Goal: Information Seeking & Learning: Check status

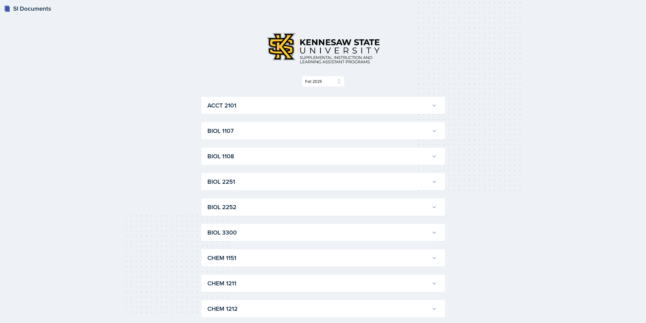
select select "2bed604d-1099-4043-b1bc-2365e8740244"
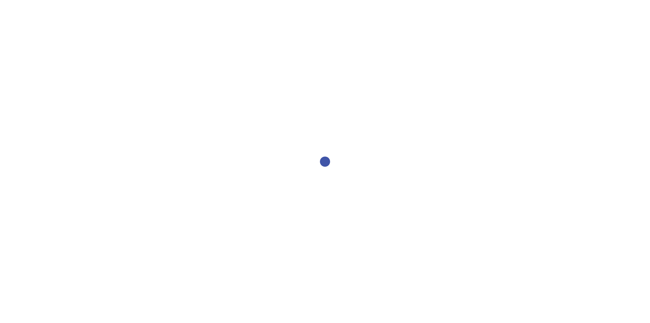
select select "2bed604d-1099-4043-b1bc-2365e8740244"
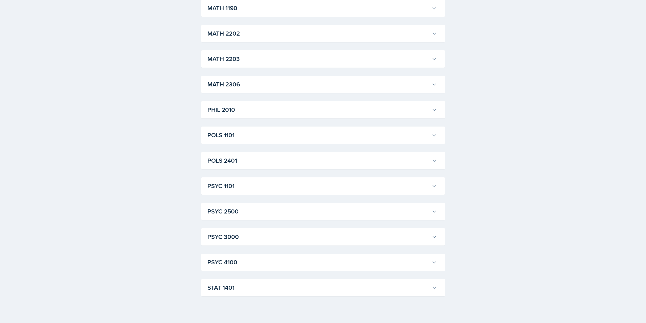
scroll to position [408, 0]
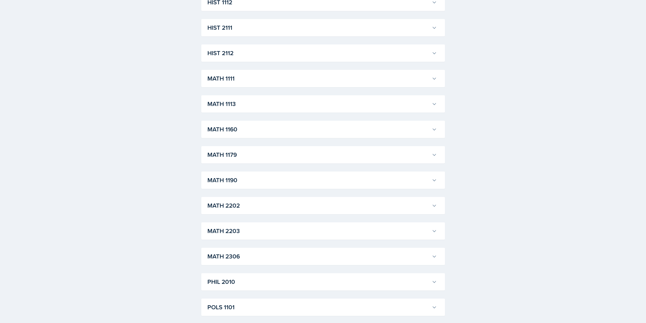
click at [235, 79] on h3 "MATH 1111" at bounding box center [318, 78] width 222 height 9
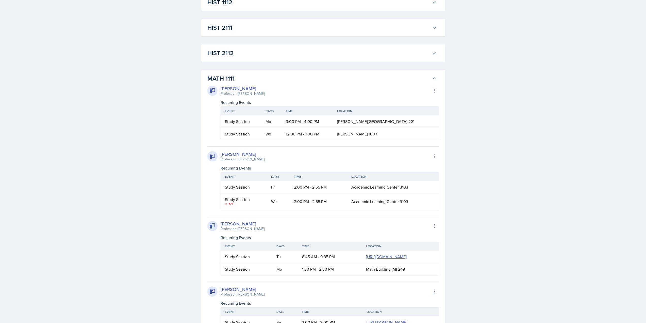
click at [233, 73] on button "MATH 1111" at bounding box center [321, 78] width 231 height 11
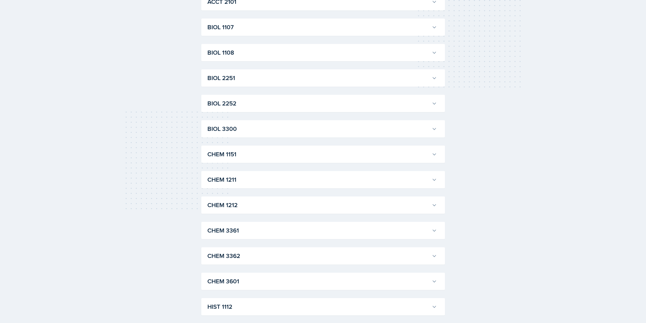
scroll to position [0, 0]
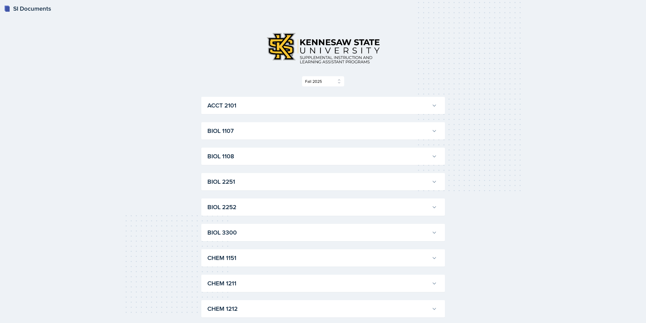
click at [235, 104] on h3 "ACCT 2101" at bounding box center [318, 105] width 222 height 9
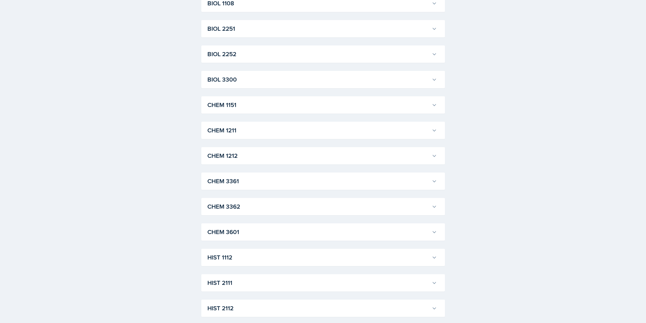
scroll to position [914, 0]
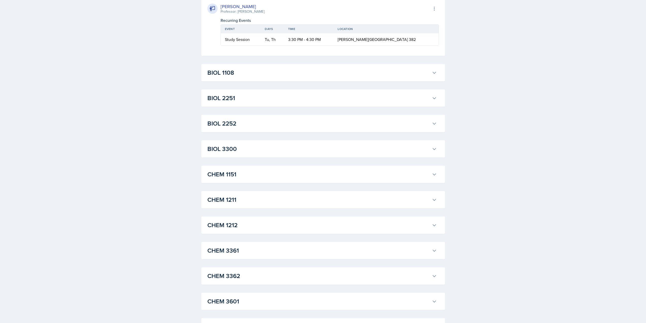
scroll to position [1294, 0]
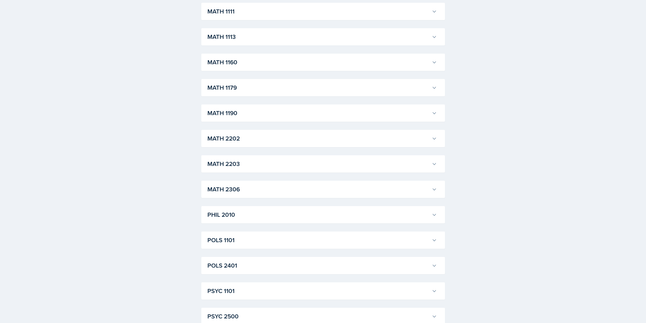
scroll to position [2538, 0]
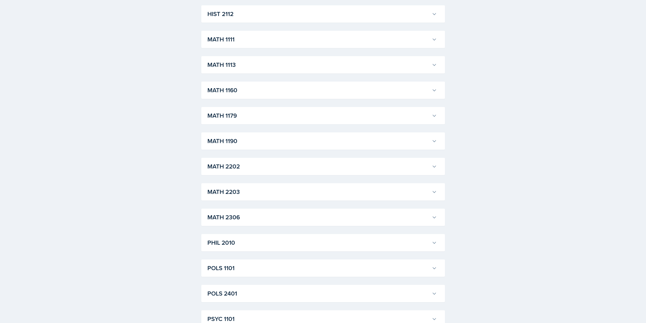
scroll to position [2639, 0]
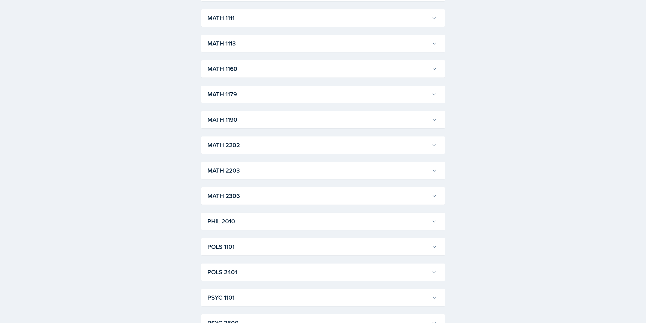
scroll to position [2716, 0]
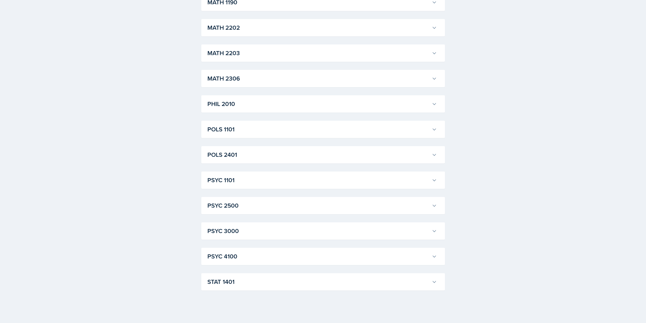
scroll to position [4310, 0]
click at [253, 131] on h3 "POLS 1101" at bounding box center [318, 129] width 222 height 9
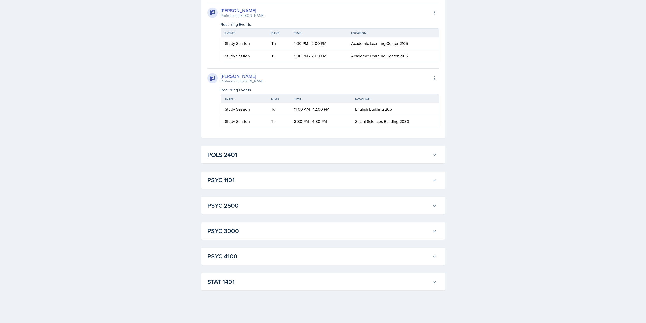
scroll to position [4905, 0]
click at [236, 274] on div "STAT 1401 Aissa Sylla Professor: Prativa Basnet Export to Google Calendar Recur…" at bounding box center [323, 281] width 244 height 17
click at [236, 277] on h3 "STAT 1401" at bounding box center [318, 281] width 222 height 9
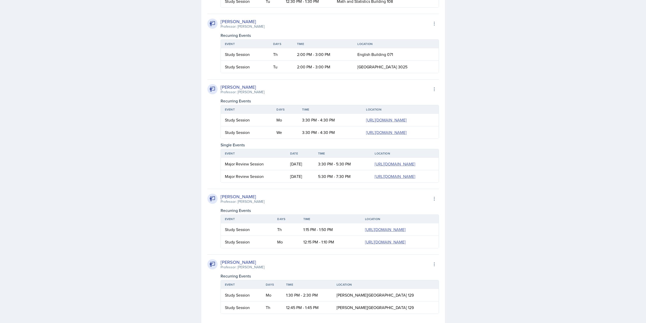
scroll to position [5000, 0]
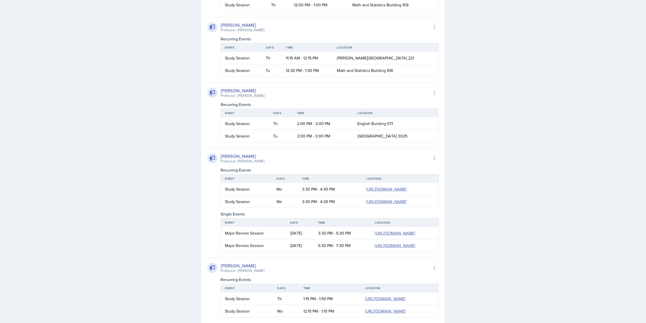
scroll to position [5026, 0]
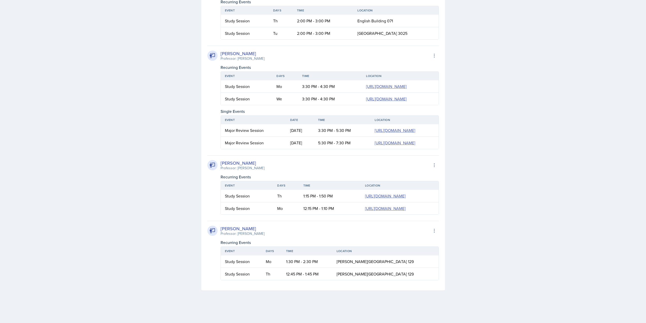
scroll to position [5762, 0]
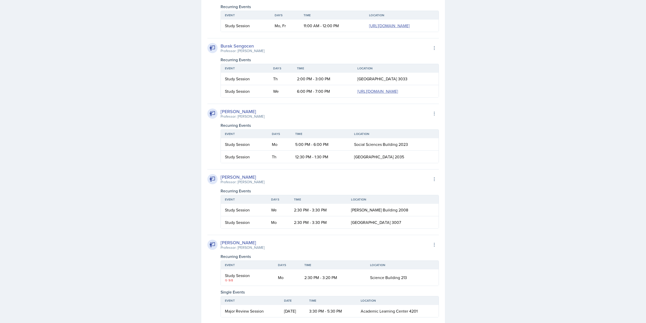
scroll to position [3985, 0]
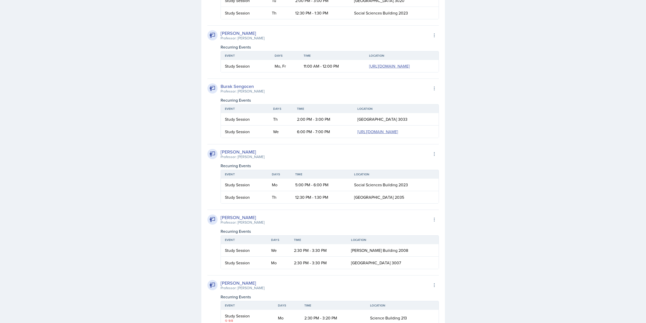
scroll to position [4467, 0]
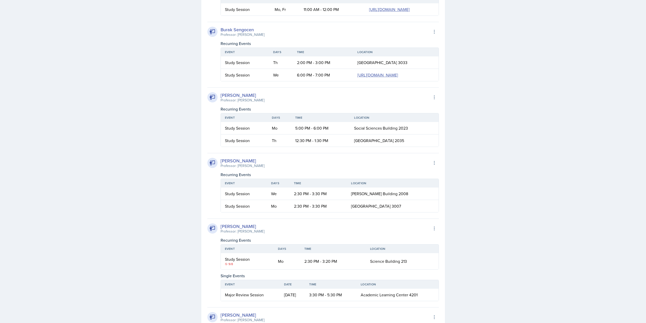
scroll to position [4644, 0]
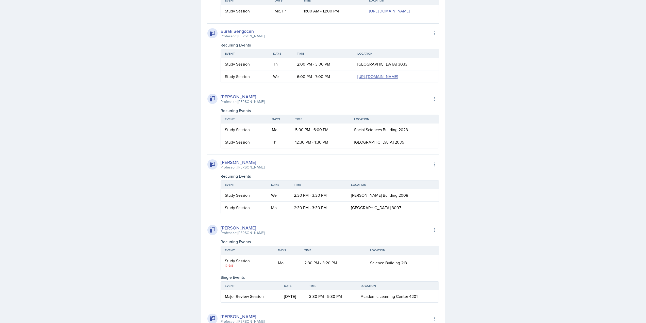
scroll to position [4721, 0]
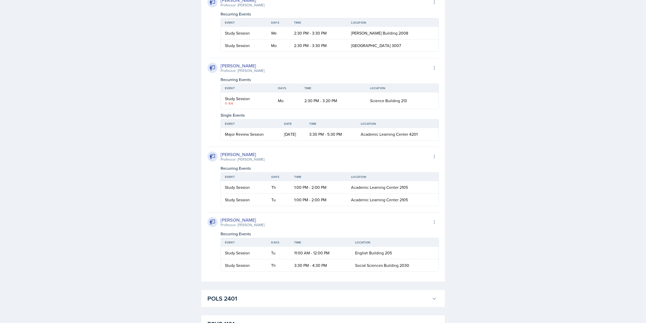
scroll to position [5152, 0]
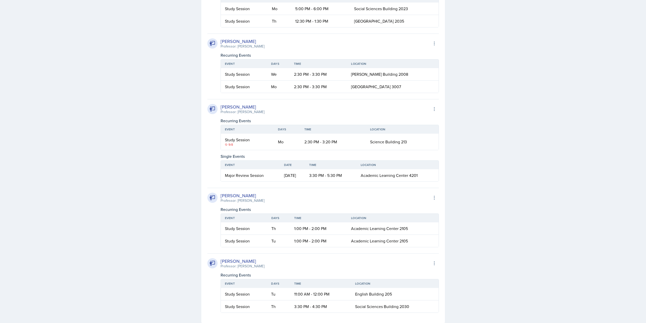
scroll to position [5304, 0]
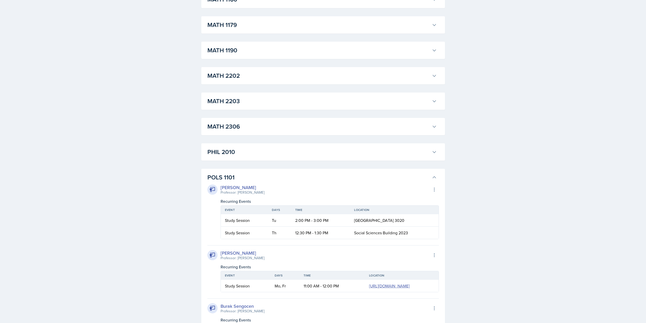
scroll to position [6091, 0]
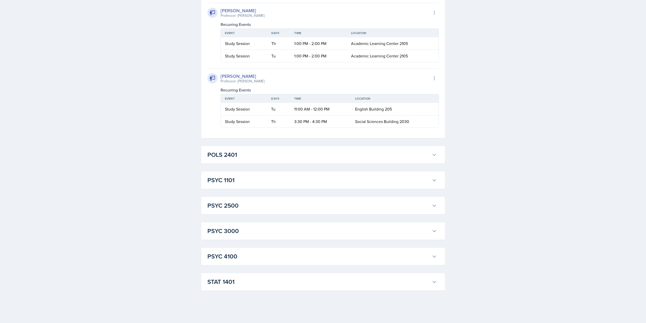
scroll to position [7309, 0]
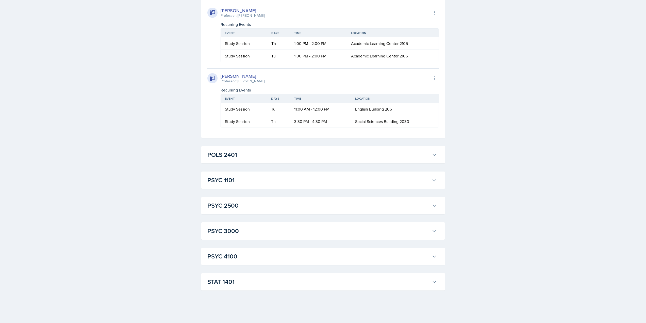
scroll to position [7563, 0]
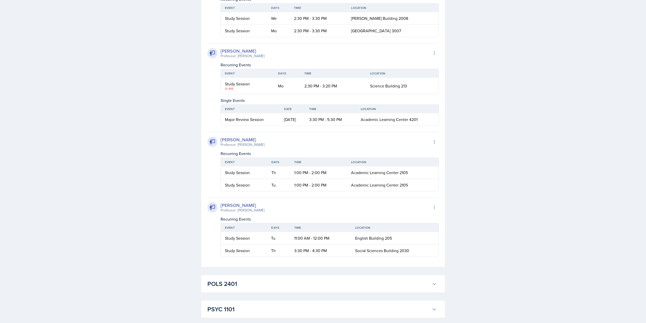
scroll to position [8121, 0]
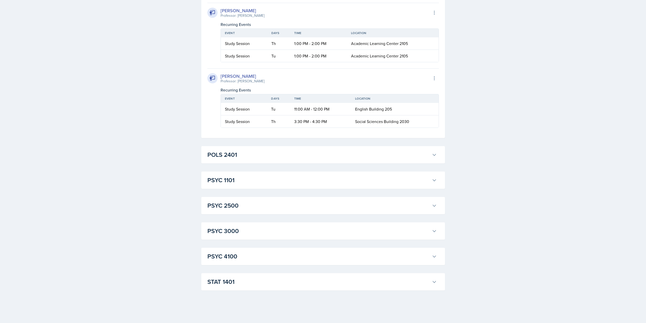
click at [295, 161] on div "POLS 2401 Ava Elle Briglevich Professor: Stephen McKelvey Export to Google Cale…" at bounding box center [323, 154] width 244 height 17
click at [296, 158] on h3 "POLS 2401" at bounding box center [318, 154] width 222 height 9
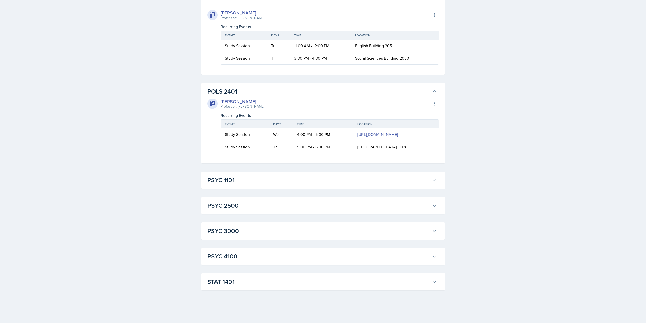
scroll to position [9869, 0]
click at [294, 176] on div "PSYC 1101 Sam Alderton Professor: Kalisha Smith Export to Google Calendar Recur…" at bounding box center [323, 179] width 244 height 17
click at [292, 179] on h3 "PSYC 1101" at bounding box center [318, 179] width 222 height 9
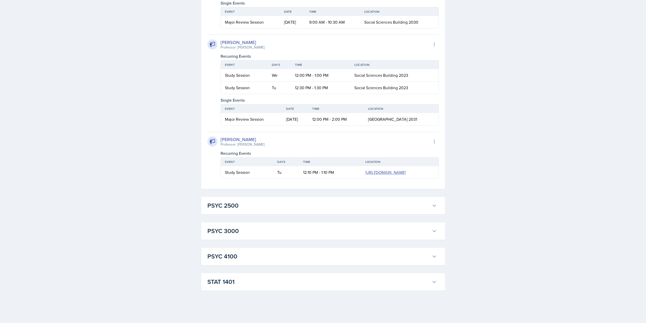
scroll to position [10732, 0]
click at [275, 202] on h3 "PSYC 2500" at bounding box center [318, 205] width 222 height 9
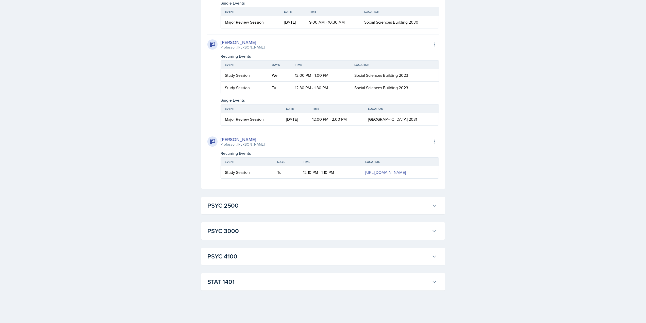
click at [325, 278] on h3 "STAT 1401" at bounding box center [318, 281] width 222 height 9
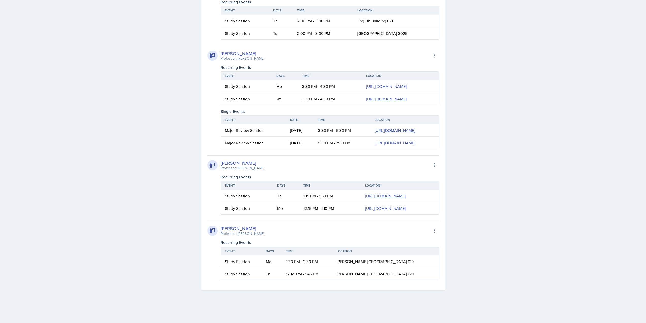
scroll to position [10810, 0]
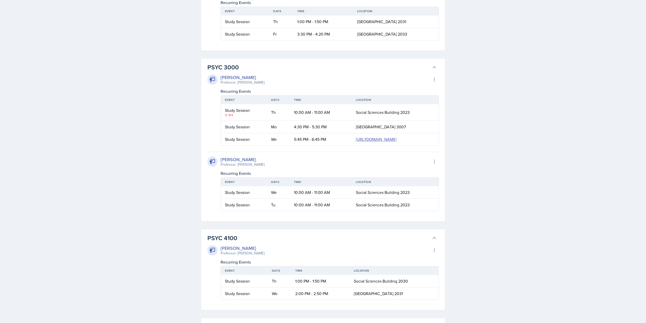
scroll to position [10020, 0]
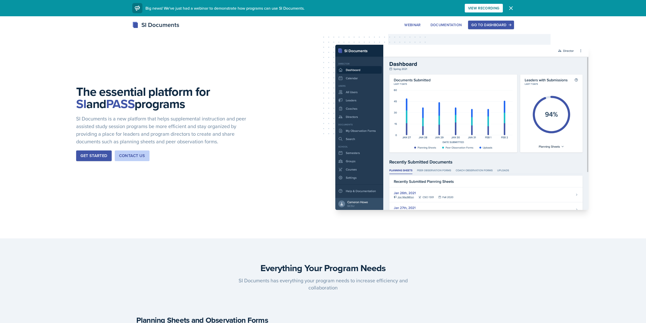
click at [475, 24] on div "Go to Dashboard" at bounding box center [490, 25] width 39 height 4
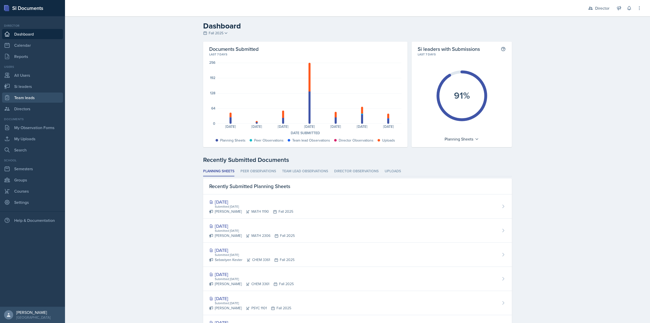
click at [35, 99] on link "Team leads" at bounding box center [32, 97] width 61 height 10
select select "2bed604d-1099-4043-b1bc-2365e8740244"
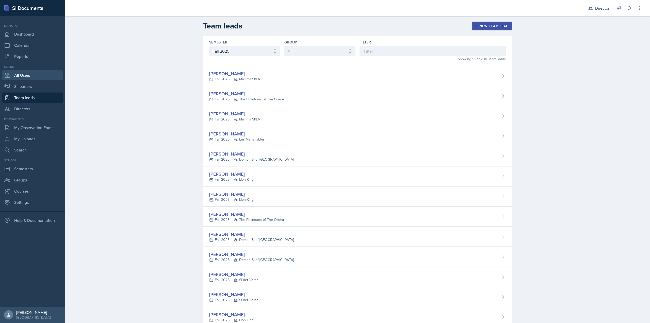
click at [22, 75] on link "All Users" at bounding box center [32, 75] width 61 height 10
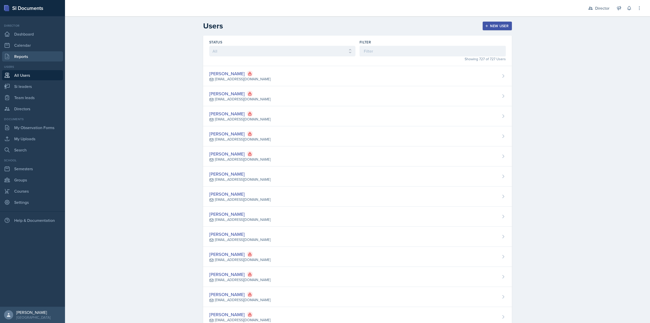
click at [24, 57] on link "Reports" at bounding box center [32, 56] width 61 height 10
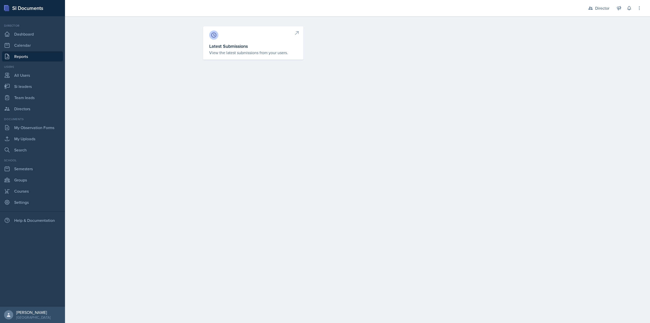
click at [278, 36] on div at bounding box center [253, 34] width 88 height 9
select select "1"
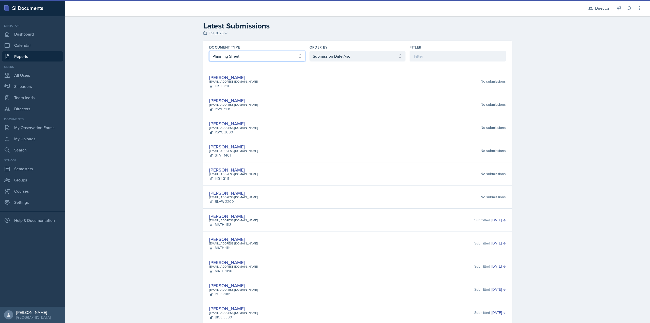
click at [267, 60] on select "Select document type Planning Sheet Peer Observation Form Team lead Observation…" at bounding box center [257, 56] width 96 height 11
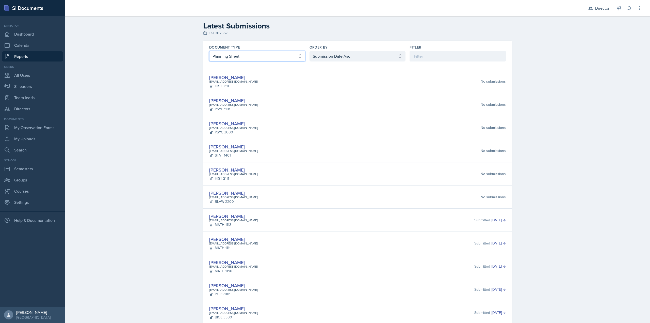
click at [209, 51] on select "Select document type Planning Sheet Peer Observation Form Team lead Observation…" at bounding box center [257, 56] width 96 height 11
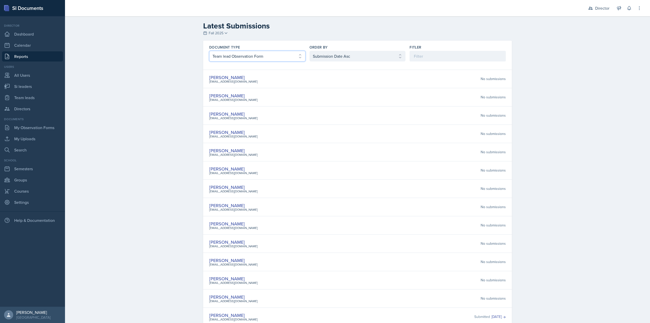
click at [242, 60] on select "Select document type Planning Sheet Peer Observation Form Team lead Observation…" at bounding box center [257, 56] width 96 height 11
select select "2"
click at [209, 51] on select "Select document type Planning Sheet Peer Observation Form Team lead Observation…" at bounding box center [257, 56] width 96 height 11
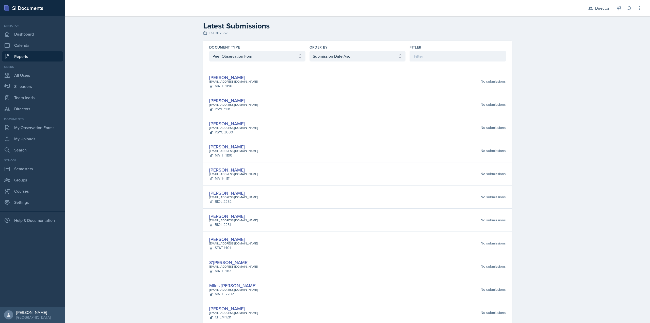
click at [340, 47] on div "Order By" at bounding box center [357, 47] width 96 height 5
click at [333, 58] on select "Select order by Submission Date Asc Submission Date Desc User Last Name" at bounding box center [357, 56] width 96 height 11
select select "3"
click at [309, 51] on select "Select order by Submission Date Asc Submission Date Desc User Last Name" at bounding box center [357, 56] width 96 height 11
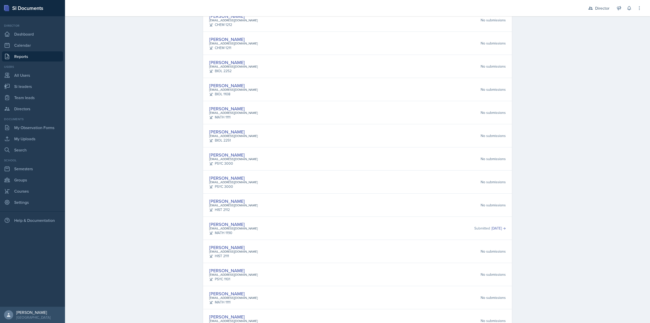
scroll to position [914, 0]
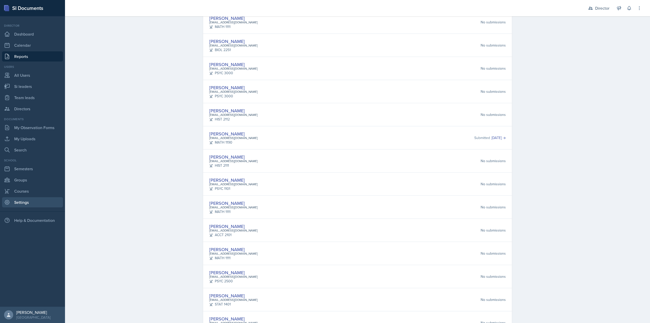
click at [30, 202] on link "Settings" at bounding box center [32, 202] width 61 height 10
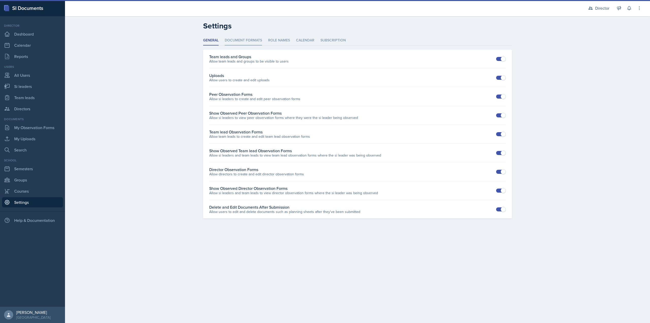
click at [252, 41] on li "Document Formats" at bounding box center [243, 41] width 37 height 10
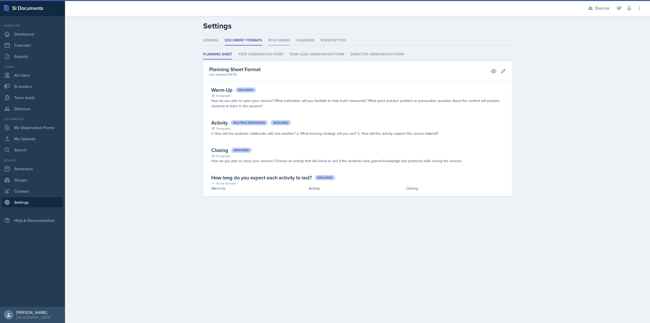
click at [276, 42] on li "Role Names" at bounding box center [279, 41] width 22 height 10
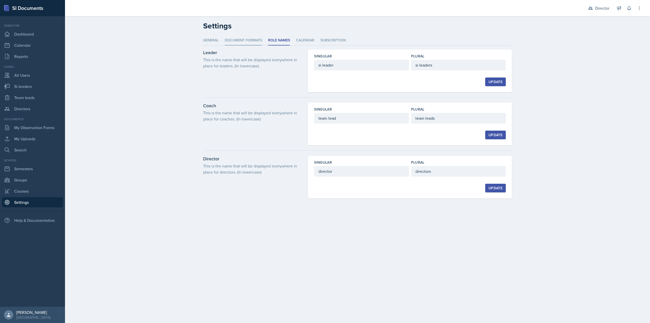
click at [245, 41] on li "Document Formats" at bounding box center [243, 41] width 37 height 10
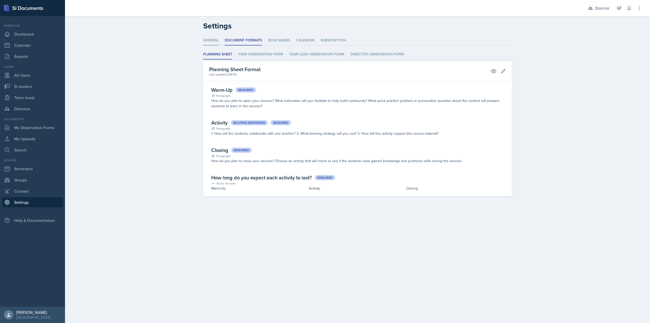
click at [210, 42] on li "General" at bounding box center [210, 41] width 15 height 10
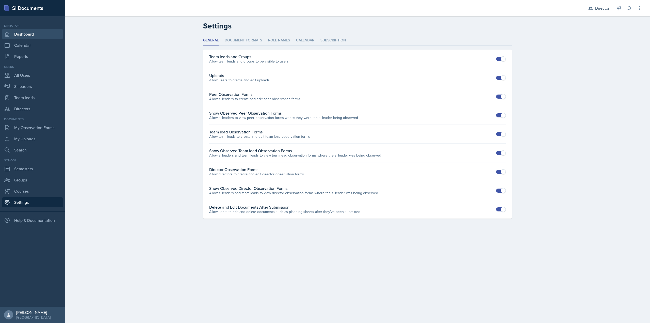
click at [35, 38] on link "Dashboard" at bounding box center [32, 34] width 61 height 10
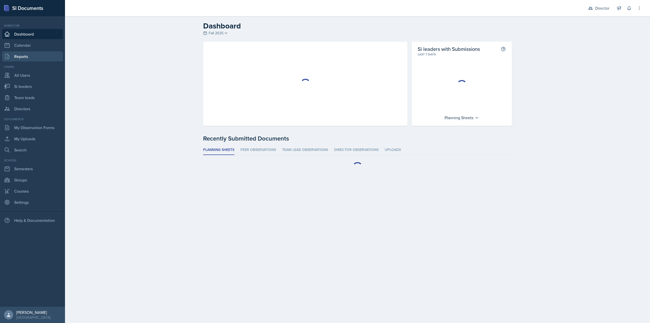
click at [21, 58] on link "Reports" at bounding box center [32, 56] width 61 height 10
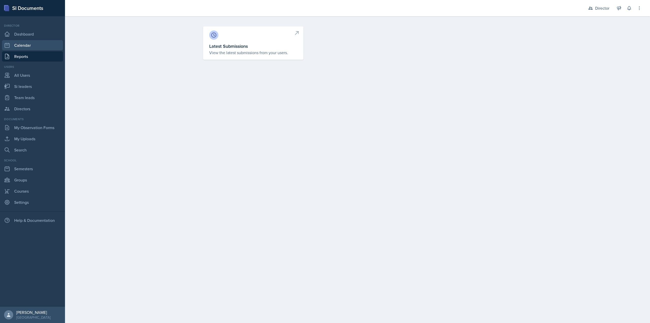
click at [24, 50] on link "Calendar" at bounding box center [32, 45] width 61 height 10
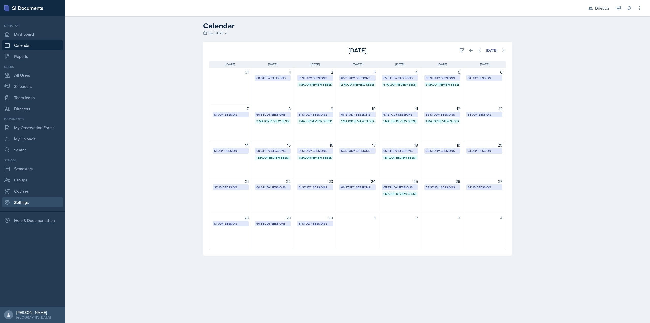
click at [28, 203] on link "Settings" at bounding box center [32, 202] width 61 height 10
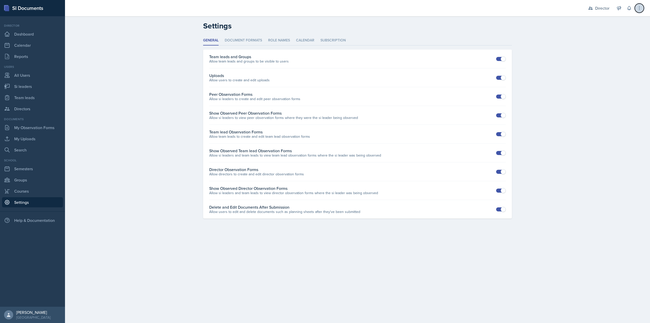
click at [637, 9] on icon at bounding box center [639, 8] width 5 height 5
click at [257, 43] on li "Document Formats" at bounding box center [243, 41] width 37 height 10
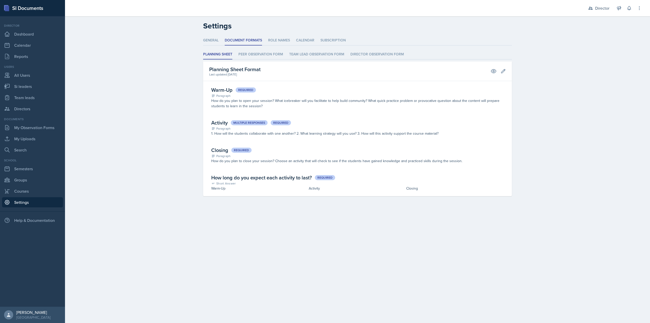
click at [267, 39] on ul "General Document Formats Role Names Calendar Subscription" at bounding box center [357, 41] width 309 height 10
click at [282, 38] on li "Role Names" at bounding box center [279, 41] width 22 height 10
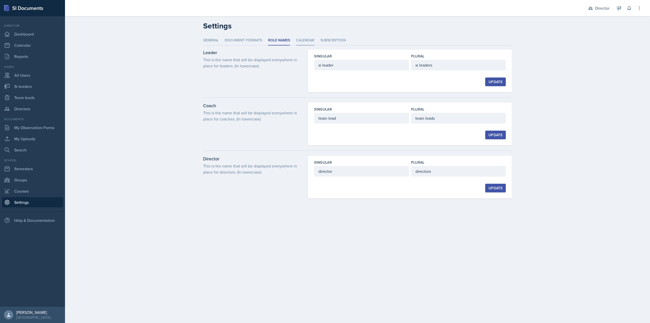
click at [307, 45] on li "Calendar" at bounding box center [305, 41] width 18 height 10
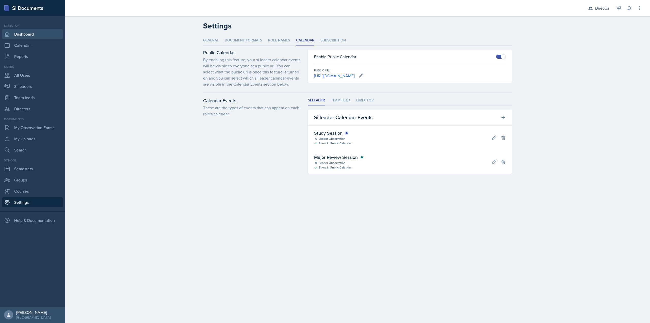
click at [43, 33] on link "Dashboard" at bounding box center [32, 34] width 61 height 10
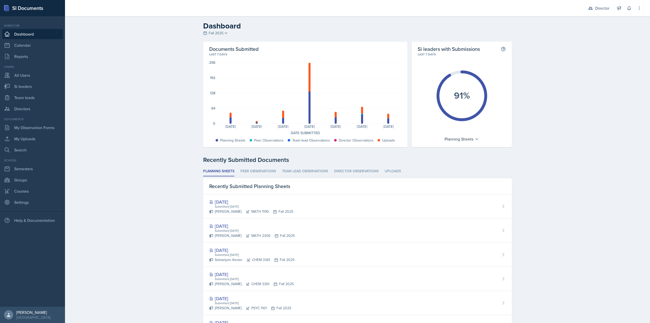
drag, startPoint x: 590, startPoint y: 88, endPoint x: 586, endPoint y: 88, distance: 3.6
click at [589, 88] on div "Dashboard Fall 2025 Fall 2025 Summer 2025 Spring 2025 Fall 2024 Summer 2024 Spr…" at bounding box center [357, 231] width 585 height 431
click at [40, 88] on link "Si leaders" at bounding box center [32, 86] width 61 height 10
select select "2bed604d-1099-4043-b1bc-2365e8740244"
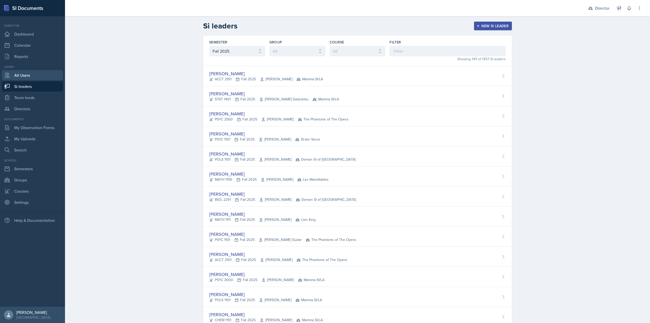
click at [35, 76] on link "All Users" at bounding box center [32, 75] width 61 height 10
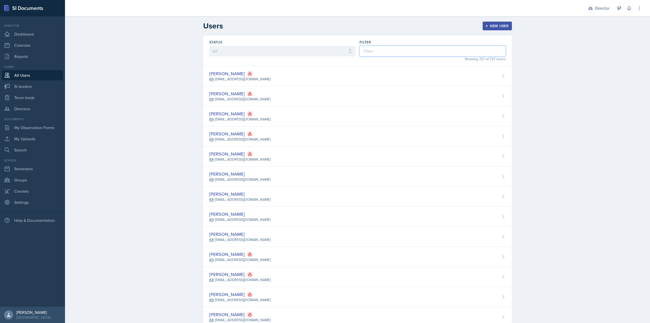
click at [401, 50] on input at bounding box center [432, 51] width 146 height 11
click at [41, 84] on link "Si leaders" at bounding box center [32, 86] width 61 height 10
select select "2bed604d-1099-4043-b1bc-2365e8740244"
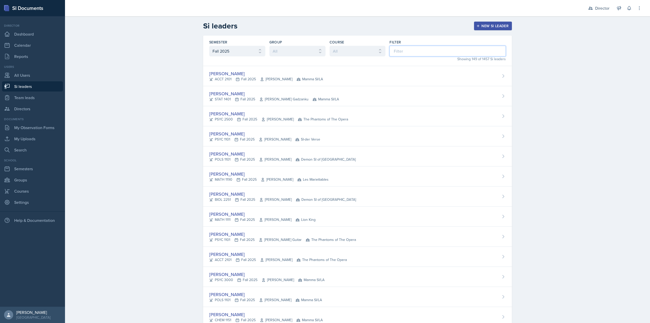
click at [397, 50] on input at bounding box center [447, 51] width 116 height 11
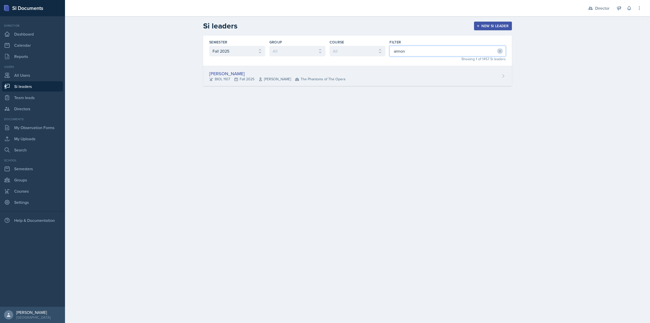
type input "armon"
click at [309, 72] on div "Armon Khoshneviszadeh" at bounding box center [277, 73] width 136 height 7
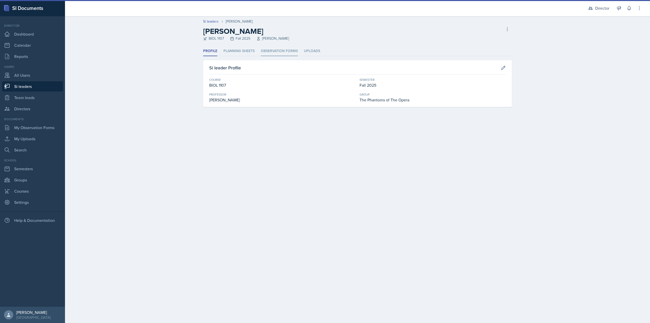
click at [278, 52] on li "Observation Forms" at bounding box center [279, 51] width 37 height 10
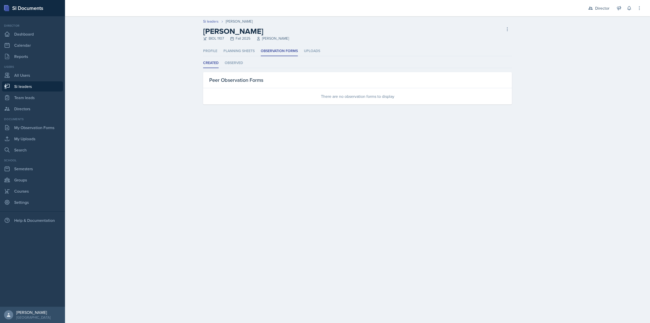
click at [233, 69] on div "Created Observed Created Observed Peer Observation Forms There are no observati…" at bounding box center [357, 81] width 309 height 46
click at [233, 65] on li "Observed" at bounding box center [234, 63] width 18 height 10
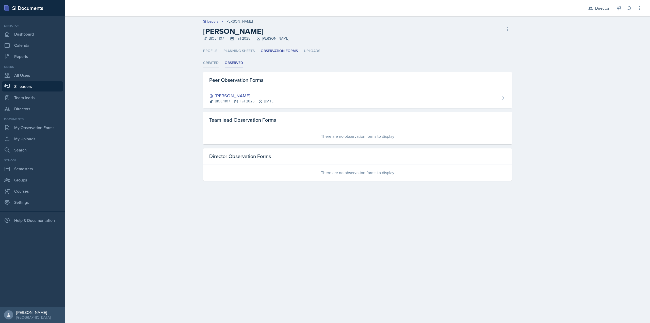
click at [214, 64] on li "Created" at bounding box center [210, 63] width 15 height 10
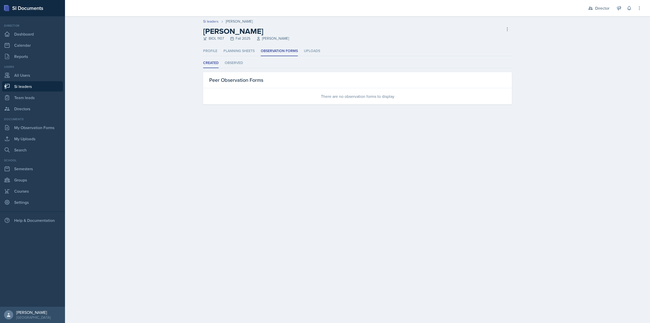
select select "2bed604d-1099-4043-b1bc-2365e8740244"
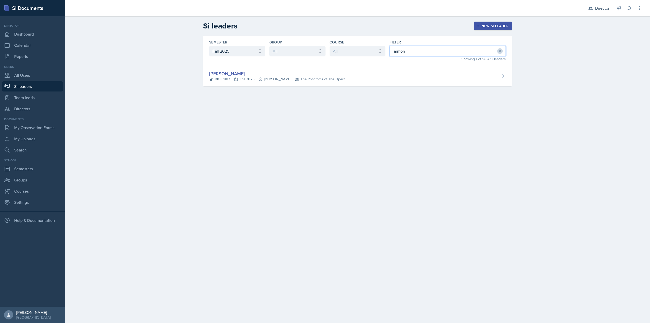
click at [417, 54] on input "armon" at bounding box center [447, 51] width 116 height 11
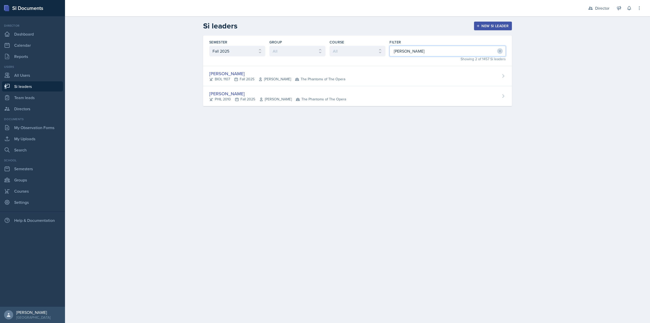
type input "emily"
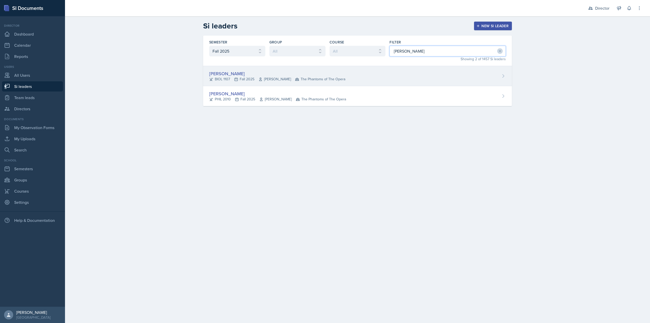
type input "emily"
click at [358, 78] on div "Emily Clarke BIOL 1107 Fall 2025 Joy Brookshire The Phantoms of The Opera" at bounding box center [357, 76] width 309 height 20
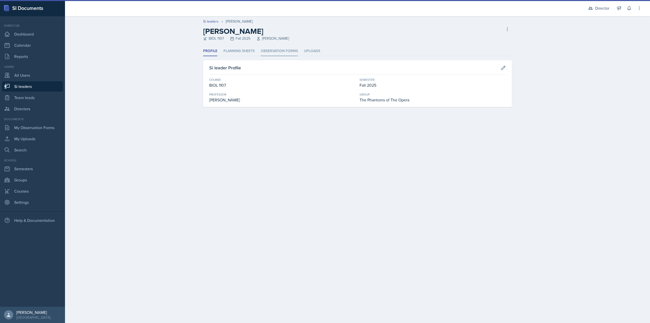
click at [277, 51] on li "Observation Forms" at bounding box center [279, 51] width 37 height 10
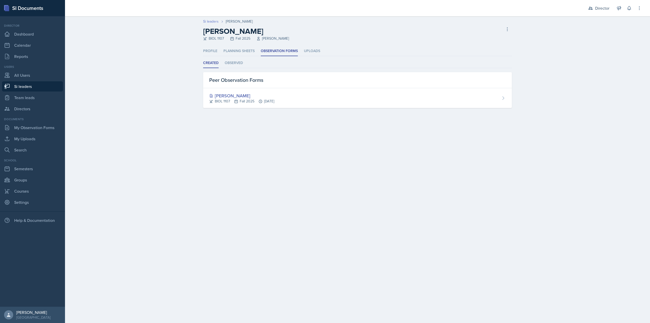
click at [213, 23] on link "Si leaders" at bounding box center [210, 21] width 15 height 5
select select "2bed604d-1099-4043-b1bc-2365e8740244"
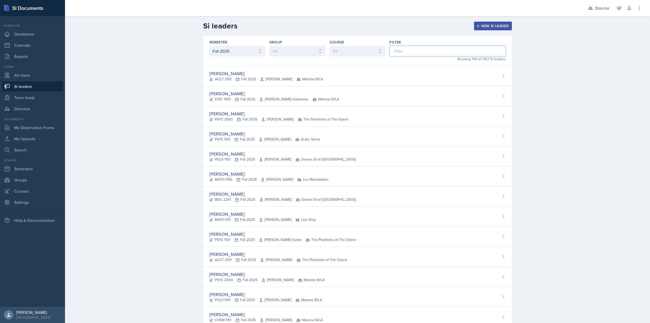
click at [402, 47] on input at bounding box center [447, 51] width 116 height 11
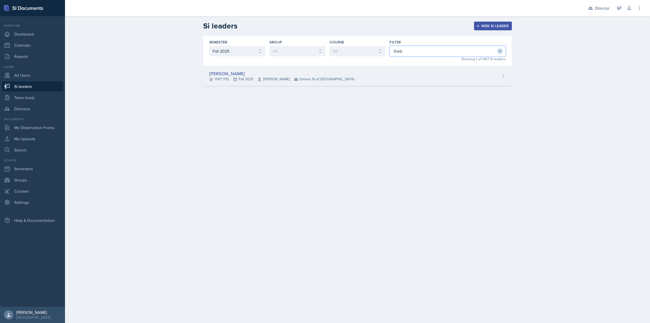
type input "Darb"
click at [367, 73] on div "Darby Bowen HIST 1112 Fall 2025 Kent Bailey Demon SI of Fleet Street" at bounding box center [357, 76] width 309 height 20
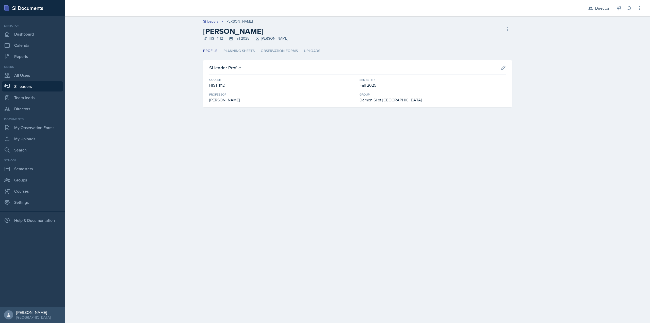
click at [269, 48] on li "Observation Forms" at bounding box center [279, 51] width 37 height 10
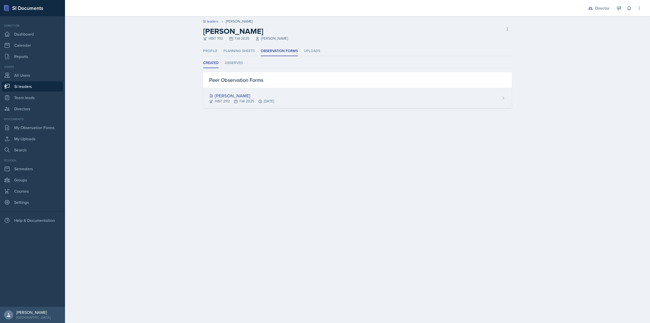
click at [237, 100] on icon at bounding box center [236, 101] width 4 height 4
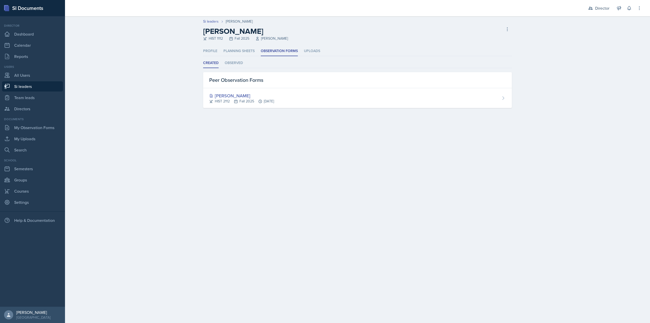
select select "2bed604d-1099-4043-b1bc-2365e8740244"
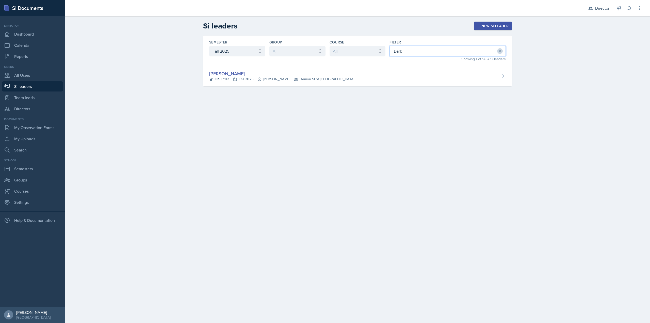
click at [409, 51] on input "Darb" at bounding box center [447, 51] width 116 height 11
click at [410, 51] on input "Darb" at bounding box center [447, 51] width 116 height 11
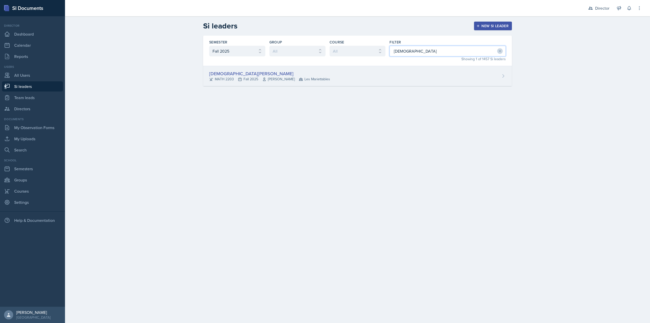
type input "Jeslyn"
click at [330, 74] on div "Jeslyn Rejimon MATH 2203 Fall 2025 Zhu Cao Les Mariettables" at bounding box center [357, 76] width 309 height 20
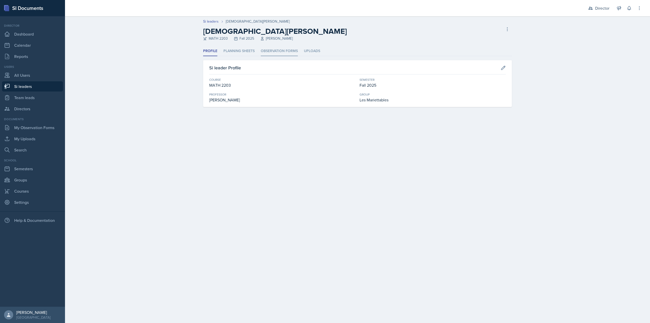
click at [288, 49] on li "Observation Forms" at bounding box center [279, 51] width 37 height 10
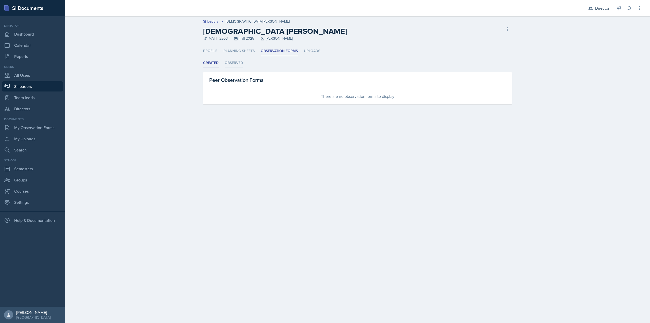
click at [231, 66] on li "Observed" at bounding box center [234, 63] width 18 height 10
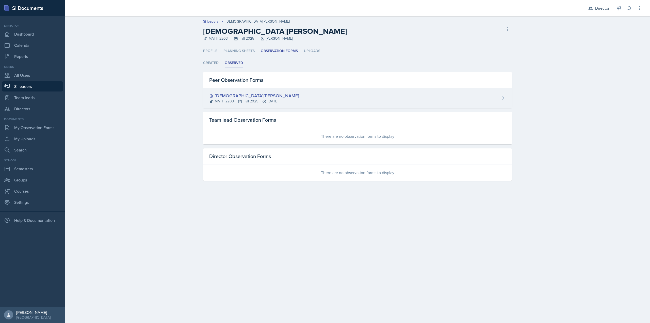
click at [255, 97] on div "Jeslyn Rejimon" at bounding box center [254, 95] width 90 height 7
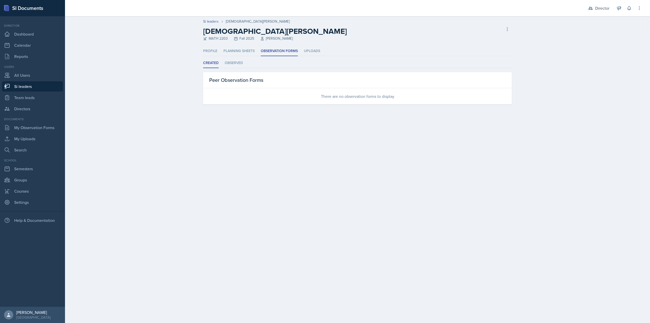
select select "2bed604d-1099-4043-b1bc-2365e8740244"
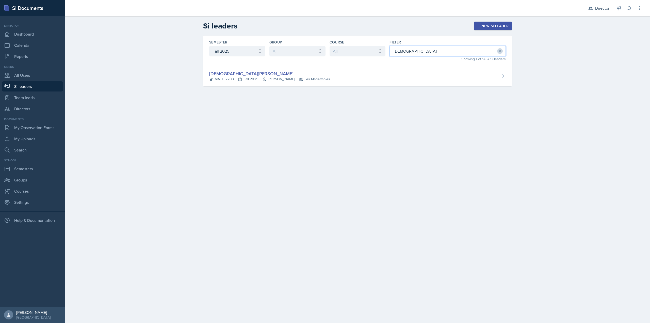
click at [424, 49] on input "Jeslyn" at bounding box center [447, 51] width 116 height 11
type input "A"
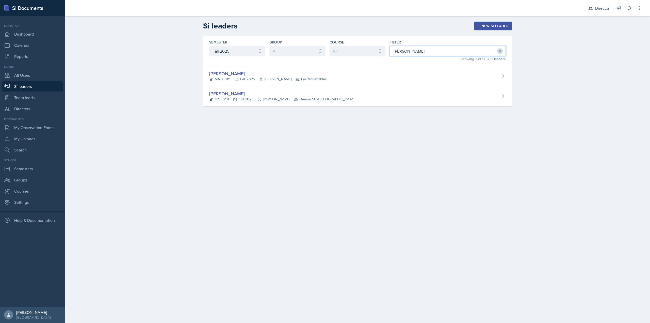
type input "Jonathan"
click at [344, 108] on div "Semester All Fall 2025 Summer 2025 Spring 2025 Fall 2024 Summer 2024 Spring 202…" at bounding box center [357, 77] width 325 height 83
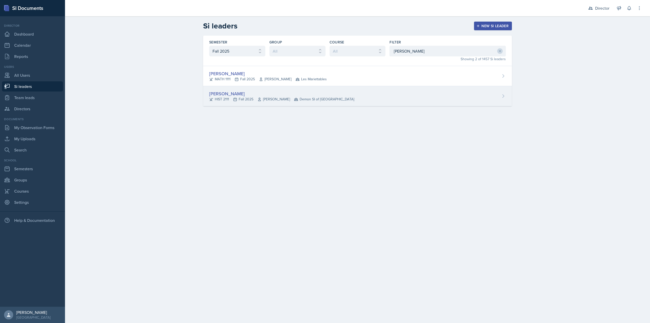
click at [344, 101] on div "Jonathan Westmoreland HIST 2111 Fall 2025 Fred Carroll Demon SI of Fleet Street" at bounding box center [357, 96] width 309 height 20
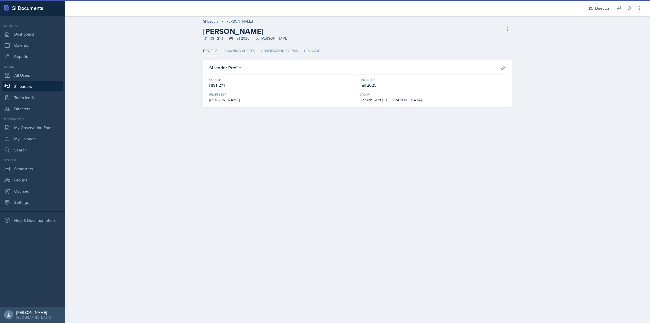
click at [291, 53] on li "Observation Forms" at bounding box center [279, 51] width 37 height 10
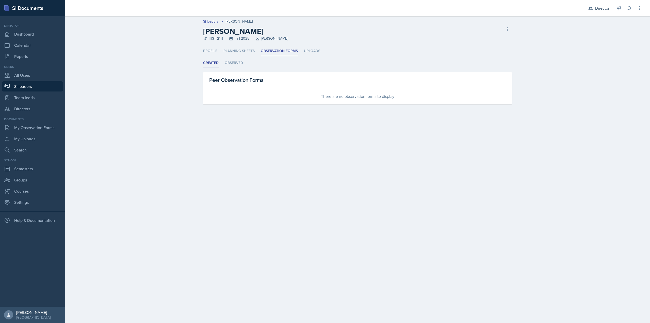
click at [231, 69] on div "Created Observed Created Observed Peer Observation Forms There are no observati…" at bounding box center [357, 81] width 309 height 46
click at [232, 64] on li "Observed" at bounding box center [234, 63] width 18 height 10
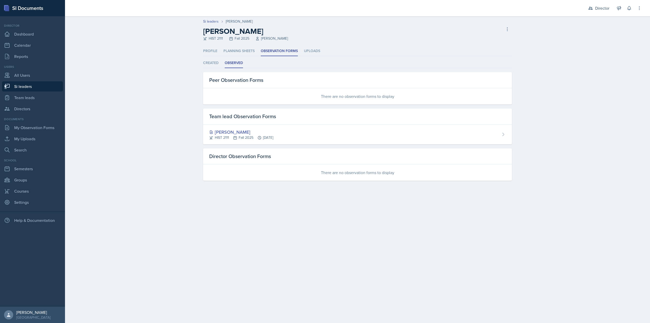
select select "2bed604d-1099-4043-b1bc-2365e8740244"
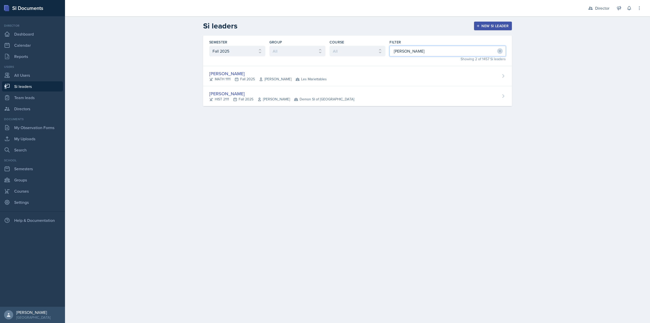
click at [413, 49] on input "Jonathan" at bounding box center [447, 51] width 116 height 11
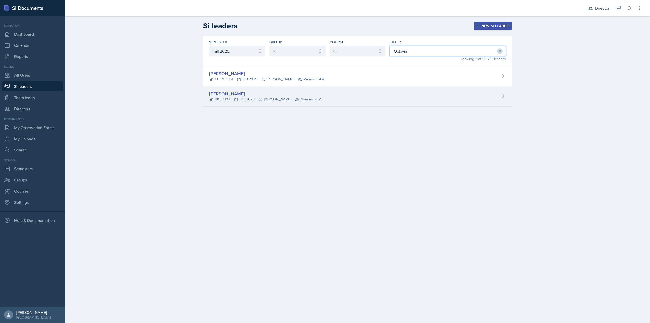
type input "Octavia"
click at [345, 95] on div "Octavia Kaham BIOL 1107 Fall 2025 Farnaz Shoja-Taheri Mamma SI/LA" at bounding box center [357, 96] width 309 height 20
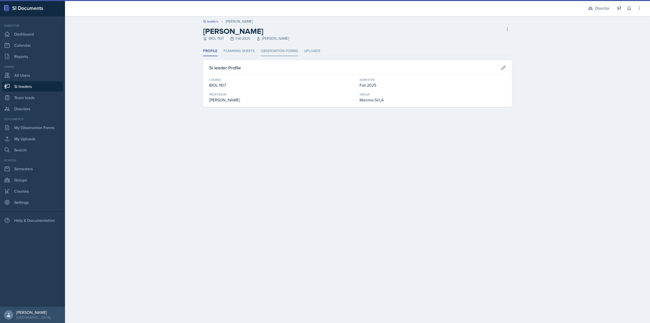
click at [285, 48] on li "Observation Forms" at bounding box center [279, 51] width 37 height 10
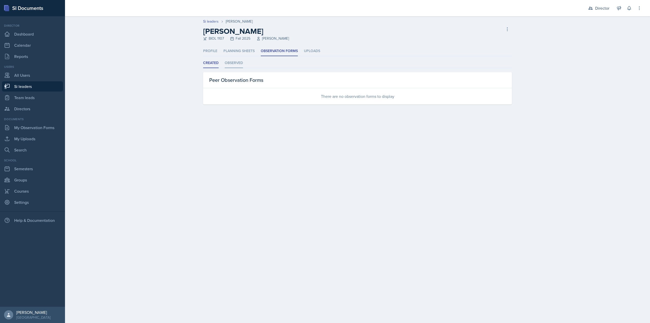
click at [236, 65] on li "Observed" at bounding box center [234, 63] width 18 height 10
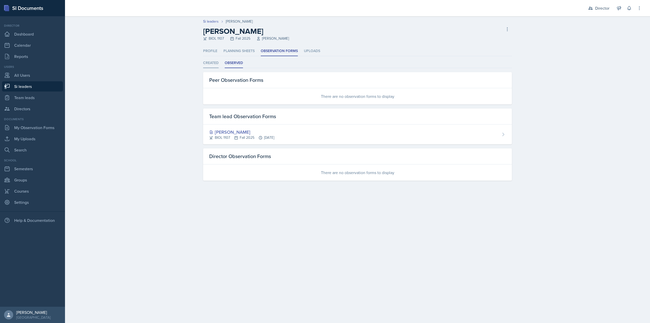
click at [213, 65] on li "Created" at bounding box center [210, 63] width 15 height 10
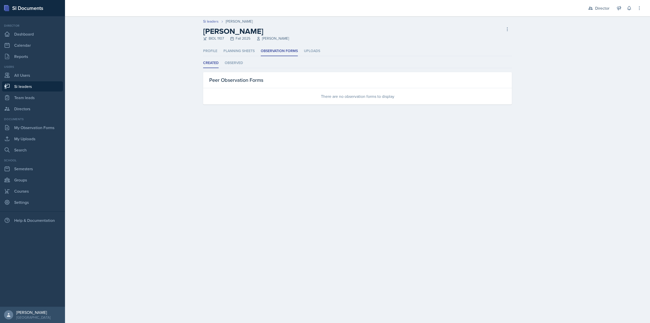
select select "2bed604d-1099-4043-b1bc-2365e8740244"
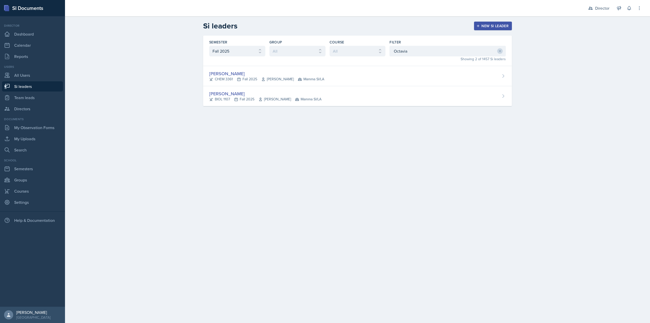
click at [252, 82] on div "Octavia Kaham CHEM 3361 Fall 2025 Jack Duff Mamma SI/LA" at bounding box center [357, 76] width 309 height 20
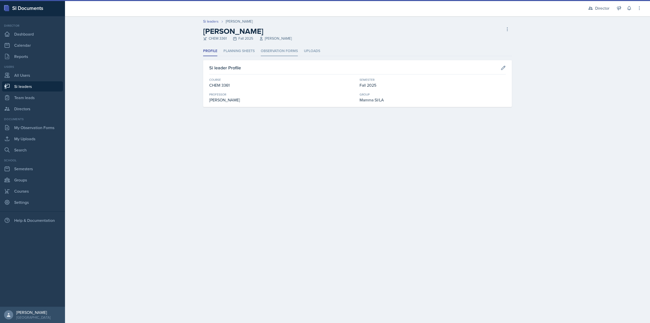
click at [276, 49] on li "Observation Forms" at bounding box center [279, 51] width 37 height 10
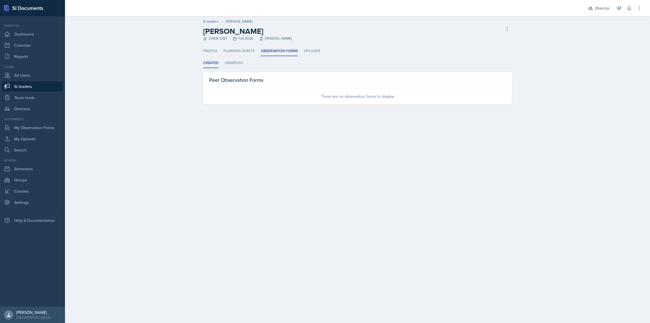
select select "2bed604d-1099-4043-b1bc-2365e8740244"
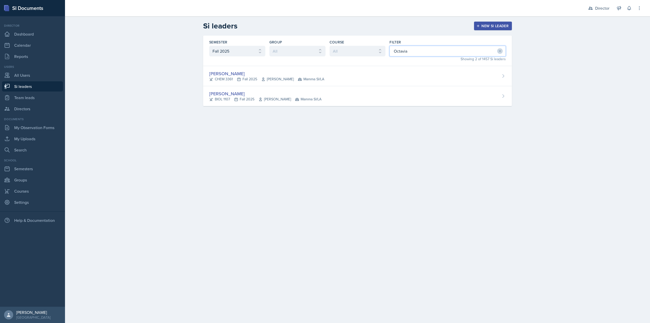
click at [407, 47] on input "Octavia" at bounding box center [447, 51] width 116 height 11
click at [407, 48] on input "Octavia" at bounding box center [447, 51] width 116 height 11
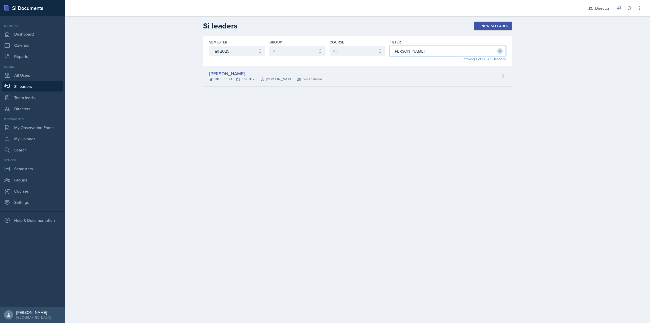
type input "Jill"
click at [377, 78] on div "Jillian Guye BIOL 3300 Fall 2025 Richard Quintana Feliciano SI-der Verse" at bounding box center [357, 76] width 309 height 20
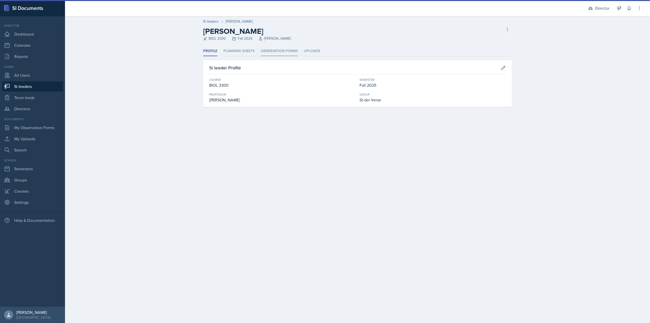
click at [286, 48] on li "Observation Forms" at bounding box center [279, 51] width 37 height 10
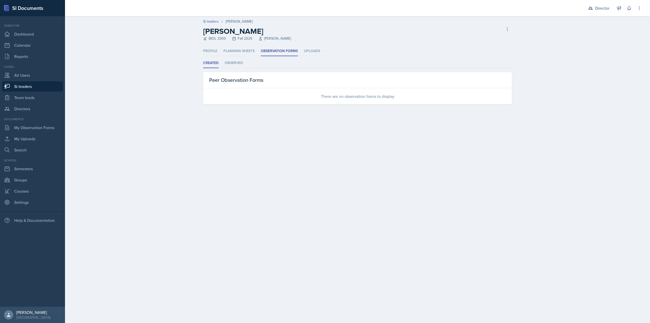
select select "2bed604d-1099-4043-b1bc-2365e8740244"
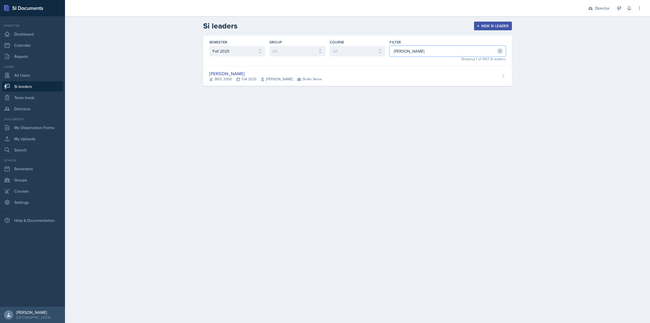
click at [428, 47] on input "Jill" at bounding box center [447, 51] width 116 height 11
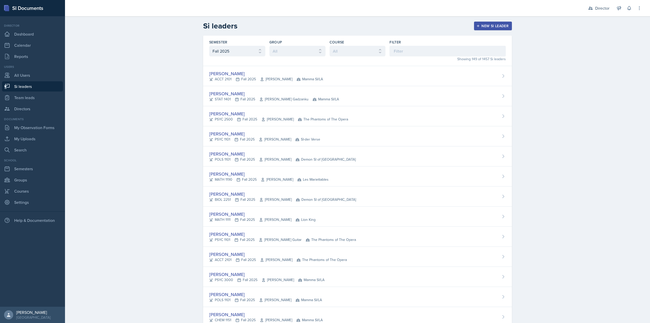
click at [45, 95] on link "Team leads" at bounding box center [32, 97] width 61 height 10
select select "2bed604d-1099-4043-b1bc-2365e8740244"
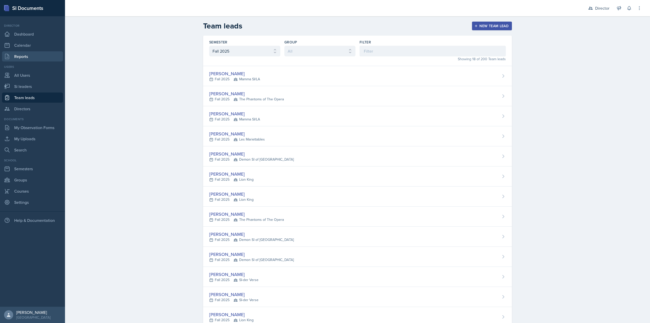
click at [32, 54] on link "Reports" at bounding box center [32, 56] width 61 height 10
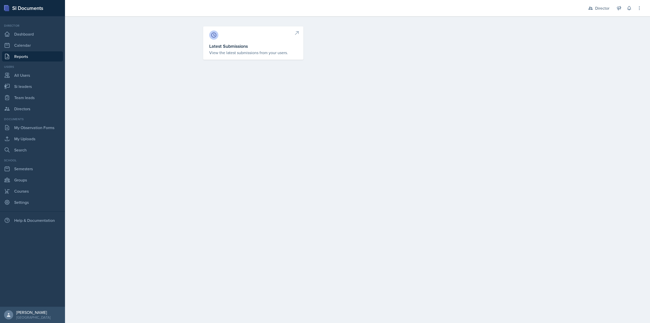
click at [258, 40] on link "Latest Submissions View the latest submissions from your users." at bounding box center [253, 42] width 100 height 33
select select "1"
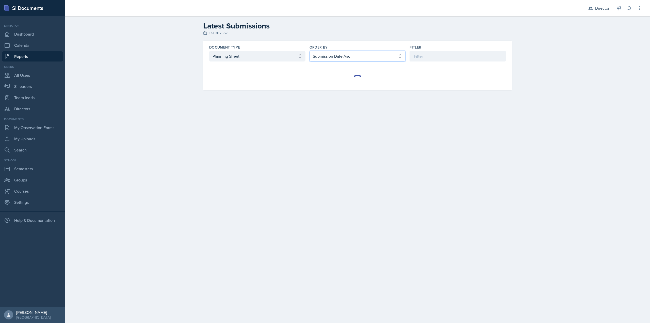
click at [324, 58] on select "Select order by Submission Date Asc Submission Date Desc User Last Name" at bounding box center [357, 56] width 96 height 11
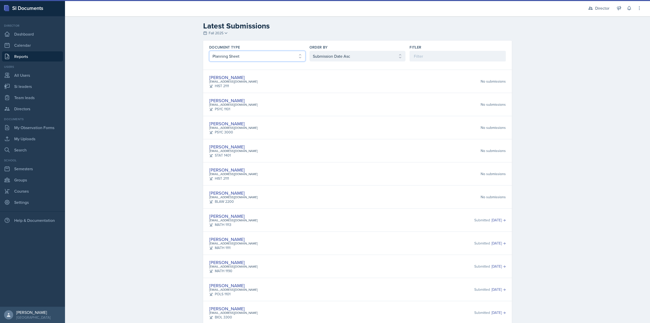
click at [268, 52] on select "Select document type Planning Sheet Peer Observation Form Team lead Observation…" at bounding box center [257, 56] width 96 height 11
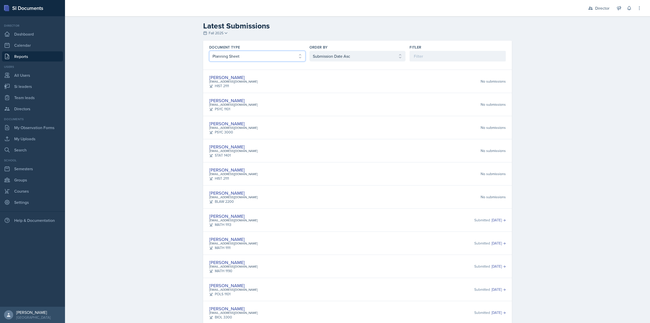
click at [209, 51] on select "Select document type Planning Sheet Peer Observation Form Team lead Observation…" at bounding box center [257, 56] width 96 height 11
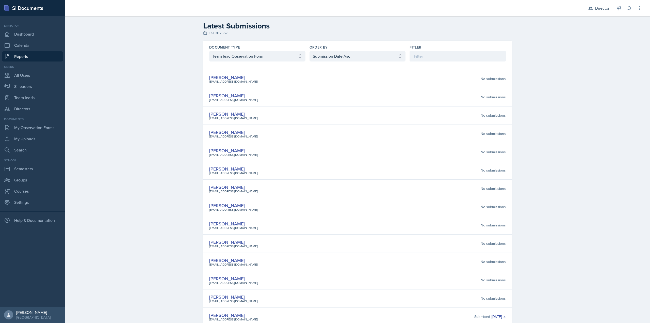
click at [244, 49] on div "Document Type" at bounding box center [257, 47] width 96 height 5
drag, startPoint x: 243, startPoint y: 57, endPoint x: 241, endPoint y: 61, distance: 4.0
click at [243, 57] on select "Select document type Planning Sheet Peer Observation Form Team lead Observation…" at bounding box center [257, 56] width 96 height 11
click at [209, 51] on select "Select document type Planning Sheet Peer Observation Form Team lead Observation…" at bounding box center [257, 56] width 96 height 11
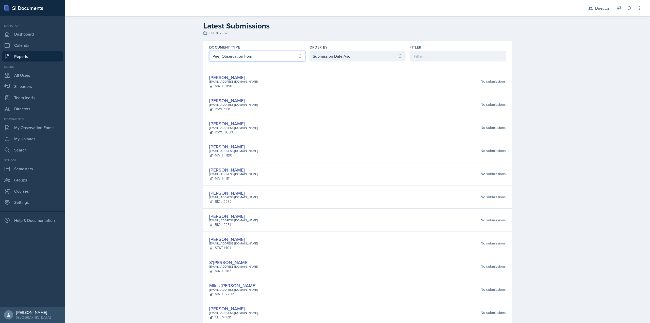
click at [258, 59] on select "Select document type Planning Sheet Peer Observation Form Team lead Observation…" at bounding box center [257, 56] width 96 height 11
select select "3"
click at [209, 51] on select "Select document type Planning Sheet Peer Observation Form Team lead Observation…" at bounding box center [257, 56] width 96 height 11
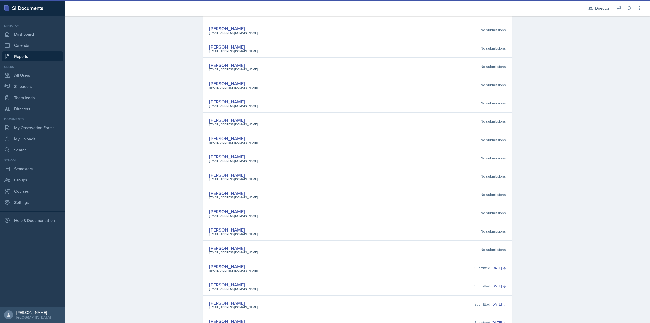
scroll to position [93, 0]
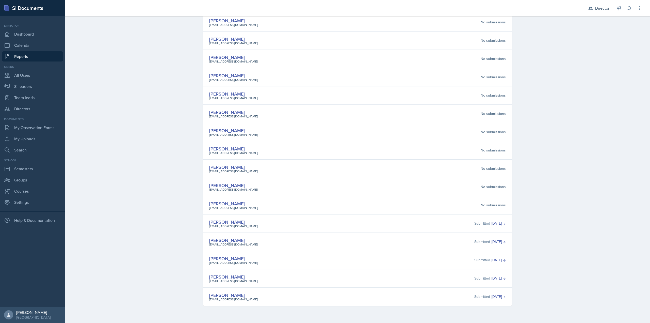
click at [221, 293] on link "Mia Burford" at bounding box center [227, 295] width 36 height 6
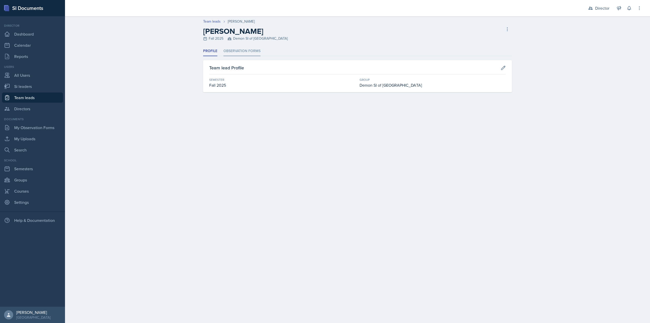
click at [247, 54] on li "Observation Forms" at bounding box center [241, 51] width 37 height 10
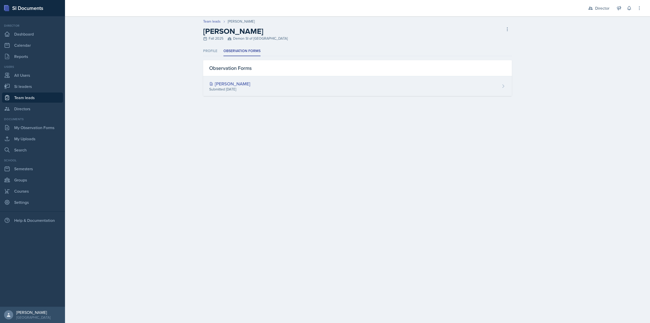
click at [324, 91] on div "Jaqueline Martinez Submitted Sep 3rd, 2025" at bounding box center [357, 86] width 309 height 20
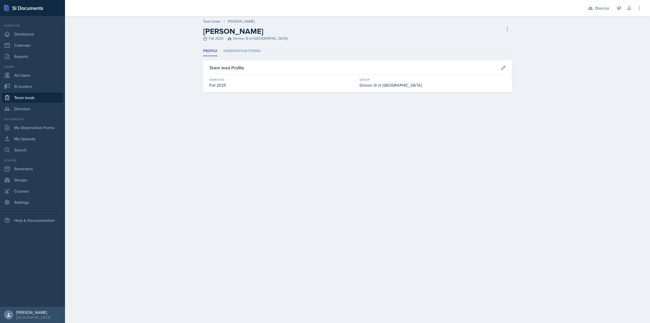
select select "1"
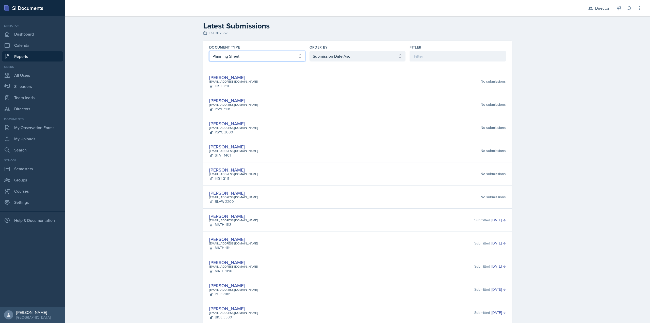
click at [239, 56] on select "Select document type Planning Sheet Peer Observation Form Team lead Observation…" at bounding box center [257, 56] width 96 height 11
select select "3"
click at [209, 51] on select "Select document type Planning Sheet Peer Observation Form Team lead Observation…" at bounding box center [257, 56] width 96 height 11
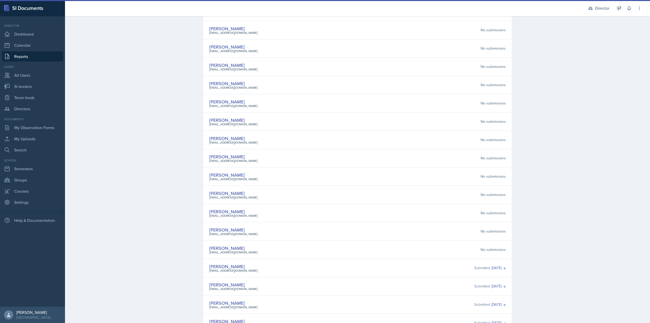
scroll to position [93, 0]
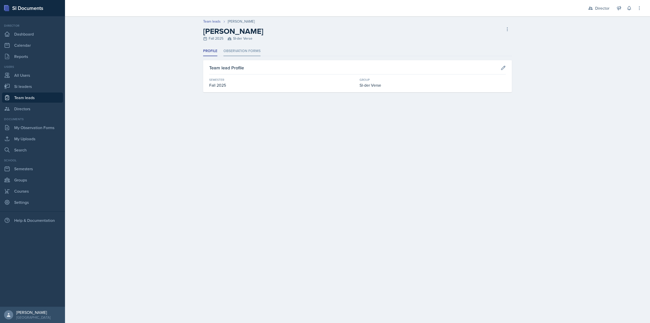
click at [248, 52] on li "Observation Forms" at bounding box center [241, 51] width 37 height 10
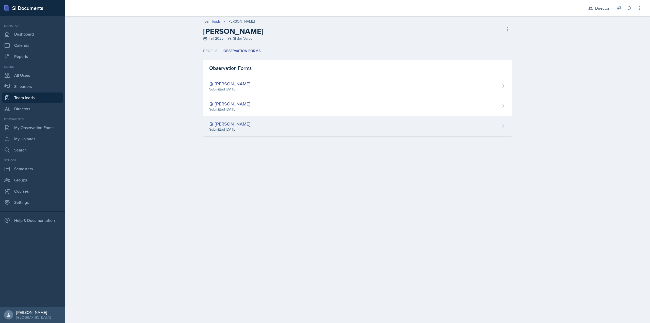
click at [263, 132] on div "Nathan Corrigan Submitted Sep 2nd, 2025" at bounding box center [357, 126] width 309 height 20
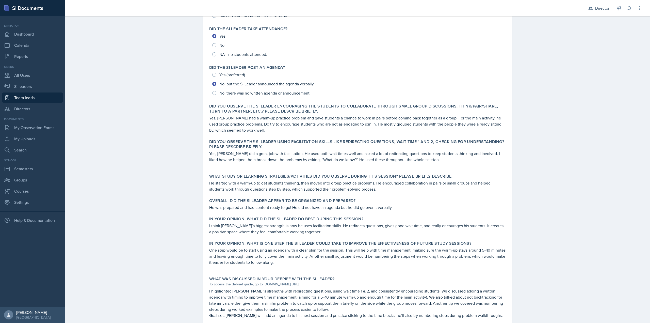
scroll to position [135, 0]
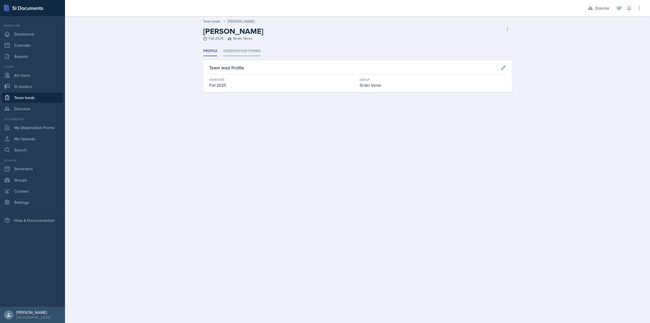
click at [232, 51] on li "Observation Forms" at bounding box center [241, 51] width 37 height 10
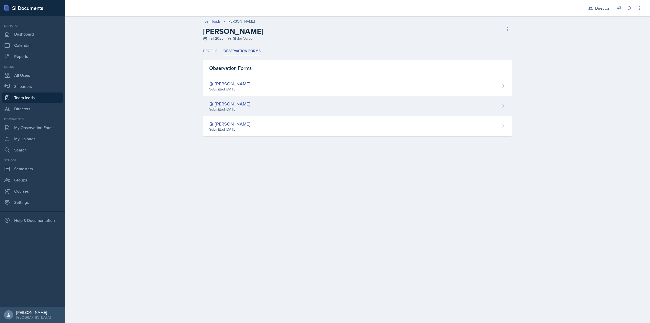
click at [238, 105] on div "Lilianne Mezayek" at bounding box center [229, 103] width 41 height 7
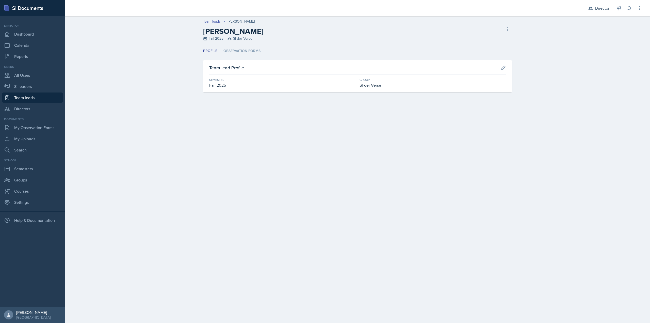
click at [242, 51] on li "Observation Forms" at bounding box center [241, 51] width 37 height 10
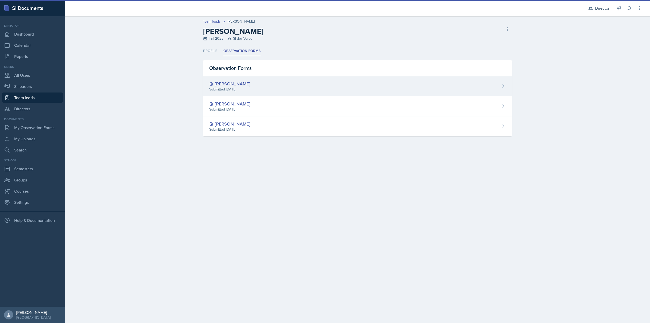
click at [233, 83] on div "Savannah Merrefield" at bounding box center [229, 83] width 41 height 7
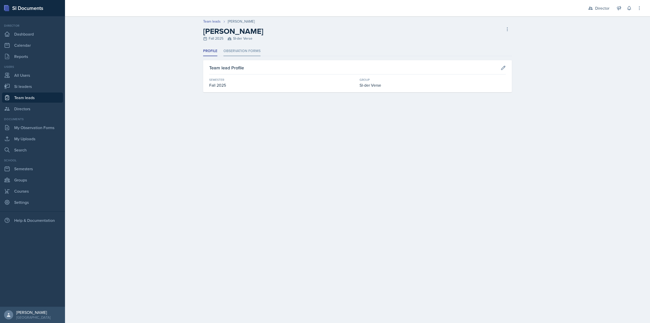
click at [223, 50] on li "Observation Forms" at bounding box center [241, 51] width 37 height 10
click at [253, 53] on li "Observation Forms" at bounding box center [241, 51] width 37 height 10
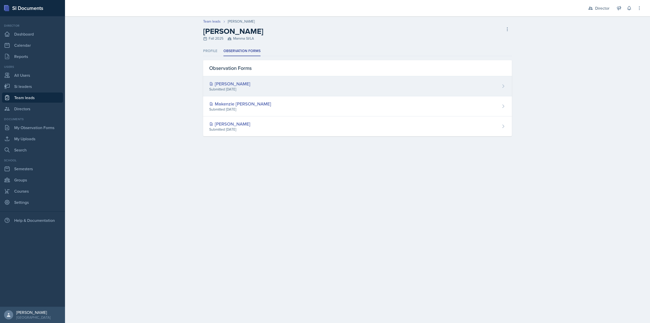
click at [249, 91] on div "[PERSON_NAME] Submitted [DATE]" at bounding box center [357, 86] width 309 height 20
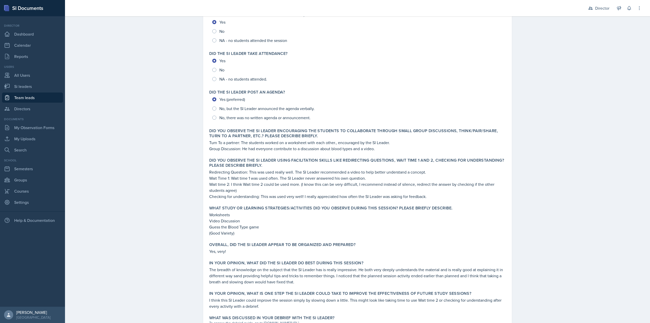
scroll to position [108, 0]
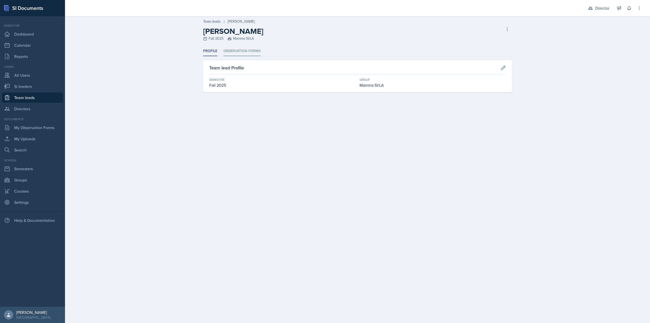
click at [230, 49] on li "Observation Forms" at bounding box center [241, 51] width 37 height 10
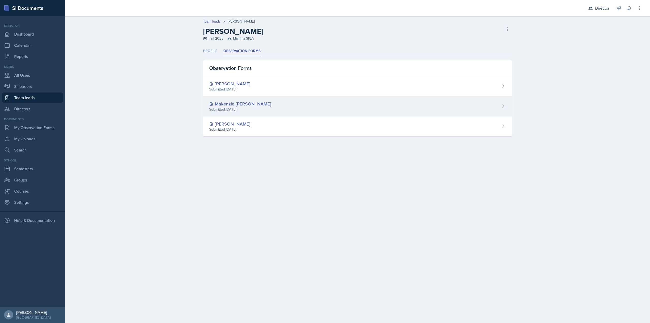
click at [237, 106] on div "Makenzie [PERSON_NAME]" at bounding box center [240, 103] width 62 height 7
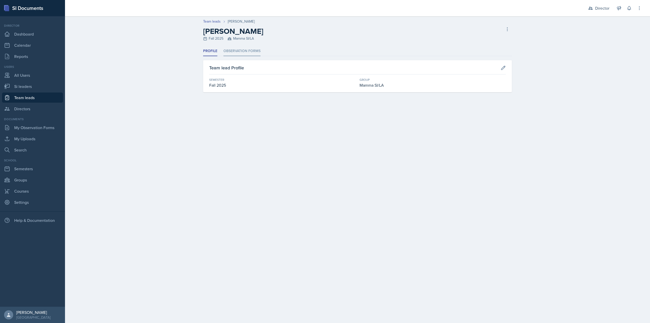
click at [233, 51] on li "Observation Forms" at bounding box center [241, 51] width 37 height 10
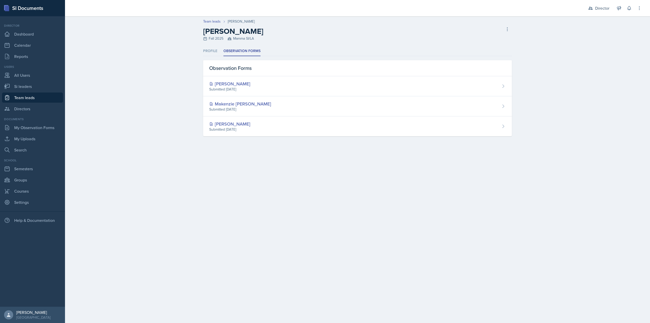
click at [244, 124] on div "[PERSON_NAME]" at bounding box center [229, 123] width 41 height 7
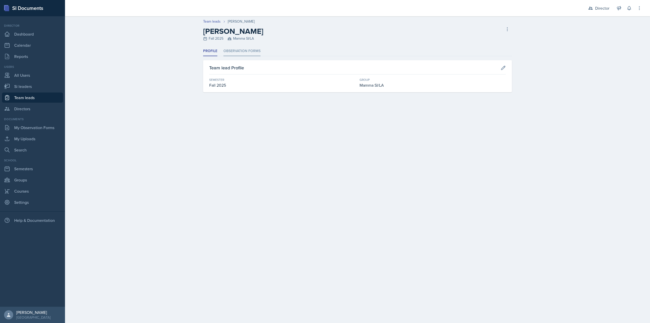
click at [239, 51] on li "Observation Forms" at bounding box center [241, 51] width 37 height 10
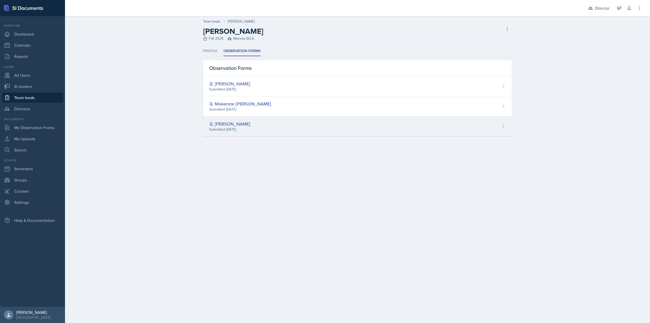
click at [363, 120] on div "[PERSON_NAME] Submitted [DATE]" at bounding box center [357, 126] width 309 height 20
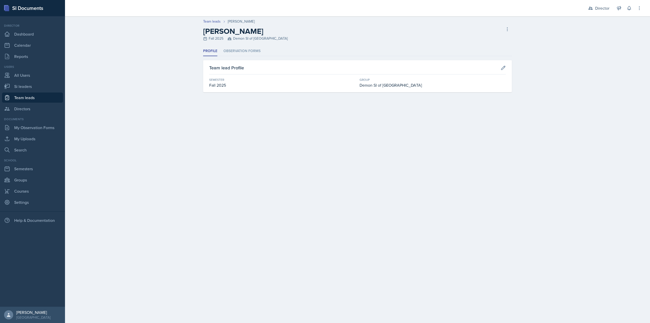
click at [248, 62] on div "Team lead Profile Semester Fall 2025 Group Demon SI of [GEOGRAPHIC_DATA]" at bounding box center [357, 76] width 309 height 32
click at [244, 48] on li "Observation Forms" at bounding box center [241, 51] width 37 height 10
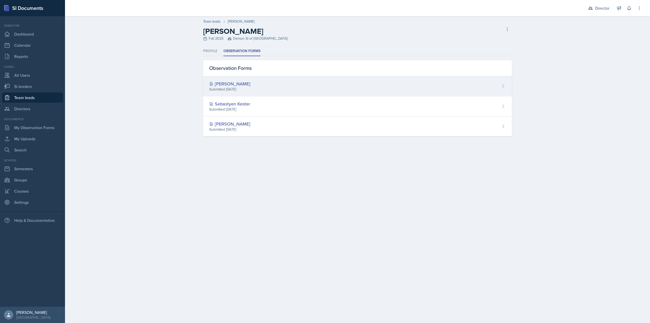
click at [245, 86] on div "[PERSON_NAME]" at bounding box center [229, 83] width 41 height 7
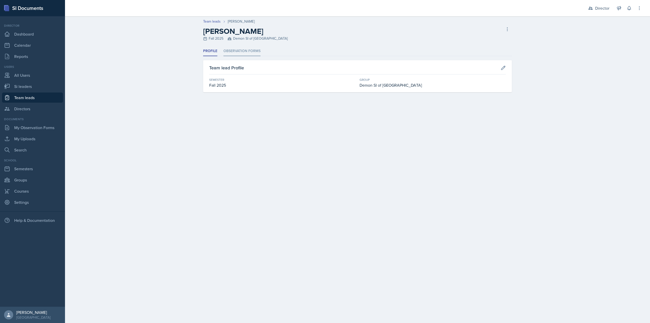
click at [237, 51] on li "Observation Forms" at bounding box center [241, 51] width 37 height 10
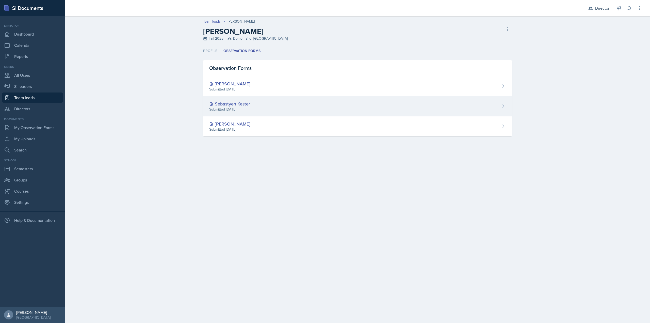
click at [239, 104] on div "Sebastyen Kester" at bounding box center [229, 103] width 41 height 7
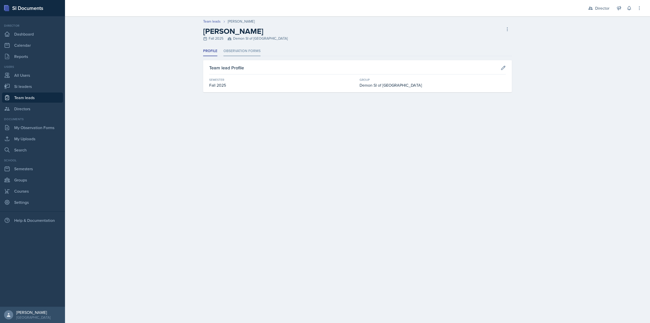
click at [229, 50] on li "Observation Forms" at bounding box center [241, 51] width 37 height 10
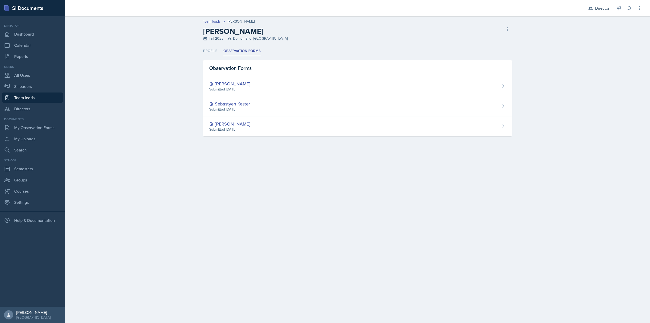
click at [250, 123] on div "Jonathan Westmoreland" at bounding box center [229, 123] width 41 height 7
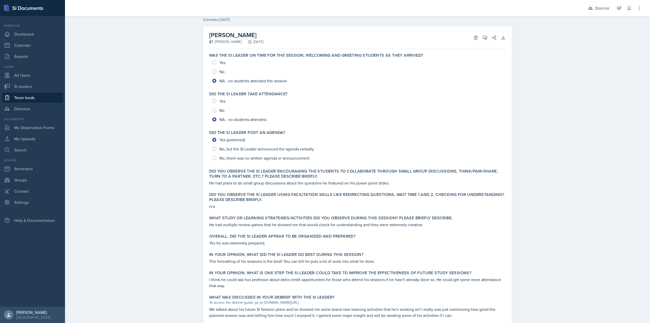
scroll to position [47, 0]
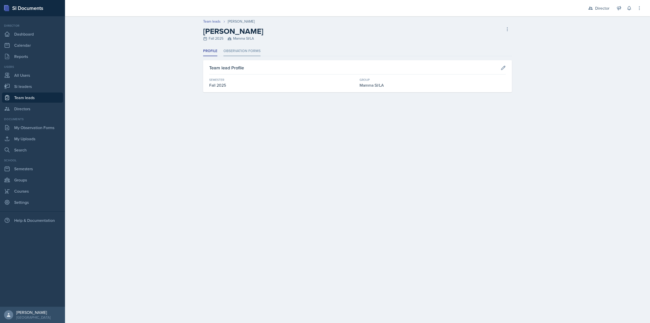
click at [257, 46] on div "Team leads [PERSON_NAME] [PERSON_NAME] Fall 2025 Mamma SI/LA Delete Team lead P…" at bounding box center [357, 60] width 585 height 88
click at [256, 48] on li "Observation Forms" at bounding box center [241, 51] width 37 height 10
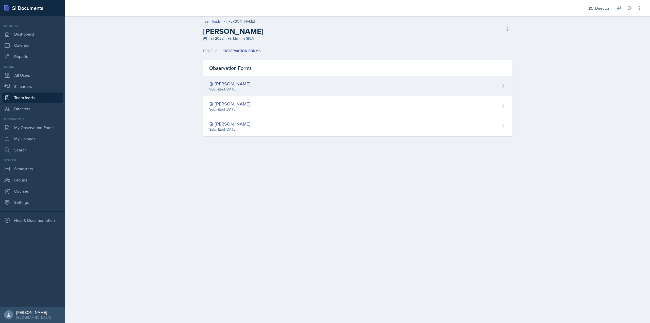
click at [246, 91] on div "Submitted [DATE]" at bounding box center [229, 89] width 41 height 5
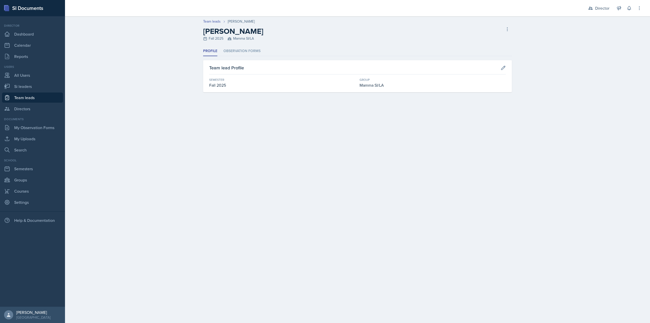
drag, startPoint x: 244, startPoint y: 60, endPoint x: 245, endPoint y: 53, distance: 7.7
click at [244, 60] on div "Team lead Profile Semester Fall 2025 Group Mamma SI/LA" at bounding box center [357, 76] width 309 height 32
click at [245, 52] on li "Observation Forms" at bounding box center [241, 51] width 37 height 10
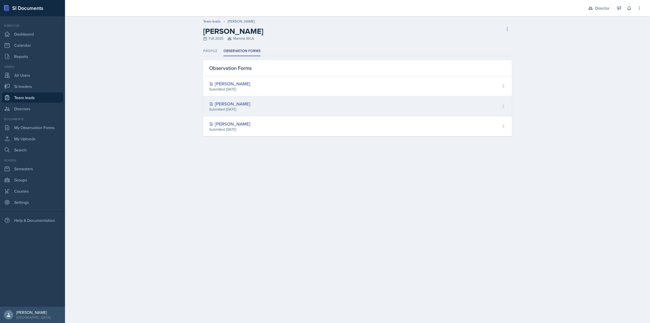
click at [242, 109] on div "Submitted [DATE]" at bounding box center [229, 109] width 41 height 5
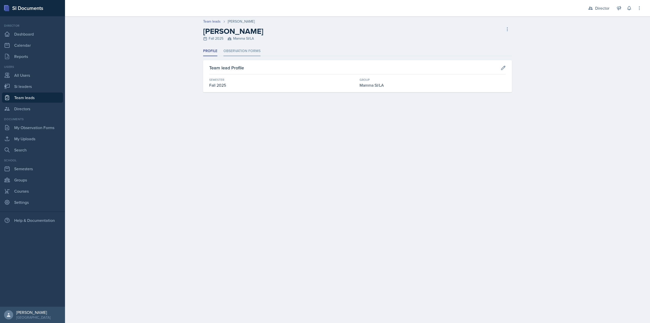
click at [242, 54] on li "Observation Forms" at bounding box center [241, 51] width 37 height 10
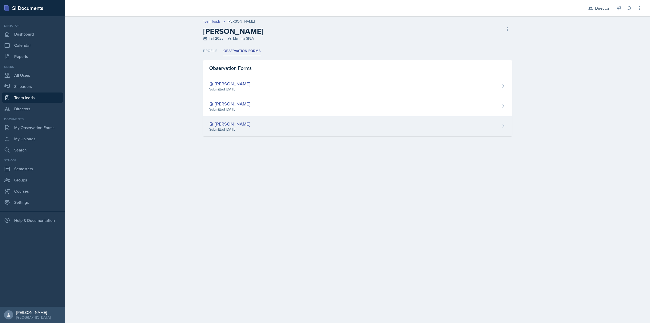
click at [244, 127] on div "Submitted [DATE]" at bounding box center [229, 129] width 41 height 5
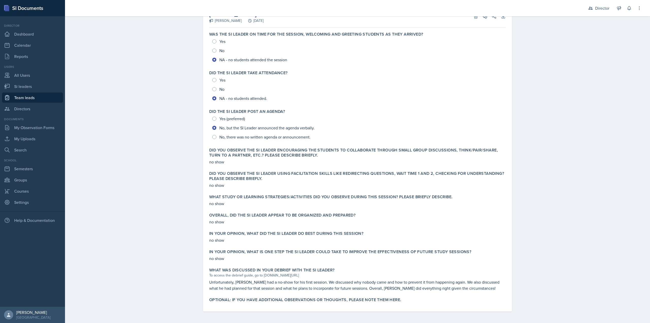
scroll to position [41, 0]
